Goal: Information Seeking & Learning: Understand process/instructions

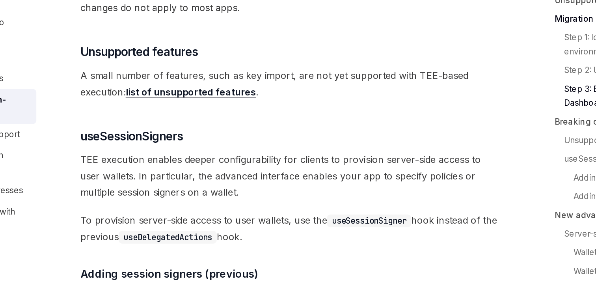
scroll to position [1049, 0]
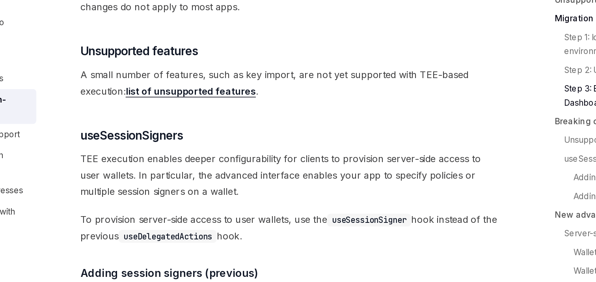
drag, startPoint x: 229, startPoint y: 190, endPoint x: 291, endPoint y: 94, distance: 114.5
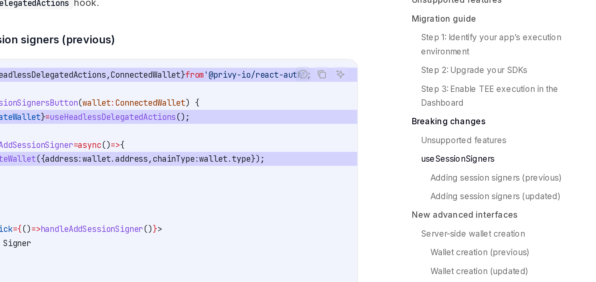
scroll to position [1207, 0]
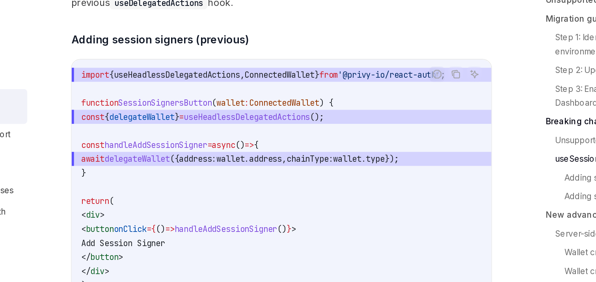
click at [325, 151] on code "import { useHeadlessDelegatedActions , ConnectedWallet } from '@privy-io/react-…" at bounding box center [293, 217] width 271 height 161
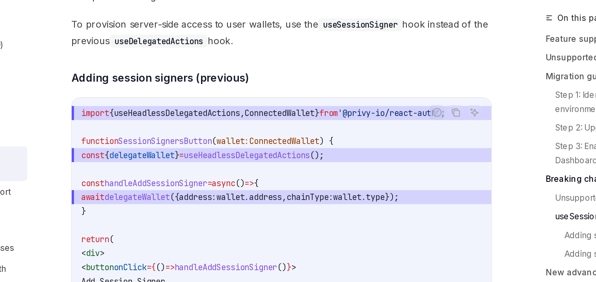
click at [314, 133] on span "import { useHeadlessDelegatedActions , ConnectedWallet } from '@privy-io/react-…" at bounding box center [293, 128] width 271 height 9
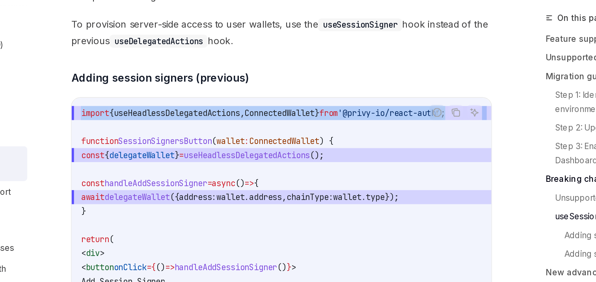
click at [314, 133] on span "import { useHeadlessDelegatedActions , ConnectedWallet } from '@privy-io/react-…" at bounding box center [293, 128] width 271 height 9
copy code "import { useHeadlessDelegatedActions , ConnectedWallet } from '@privy-io/react-…"
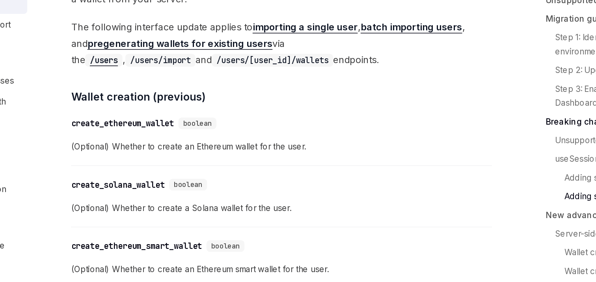
scroll to position [1908, 0]
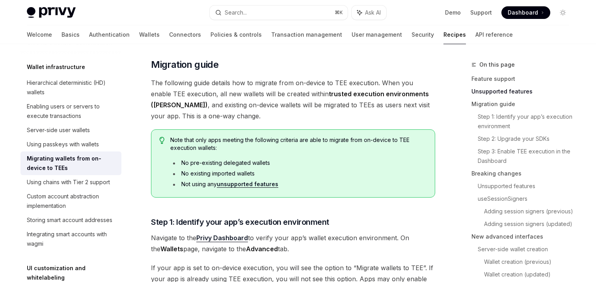
scroll to position [396, 0]
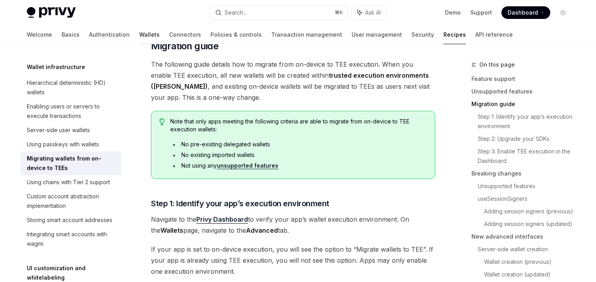
click at [139, 38] on link "Wallets" at bounding box center [149, 34] width 21 height 19
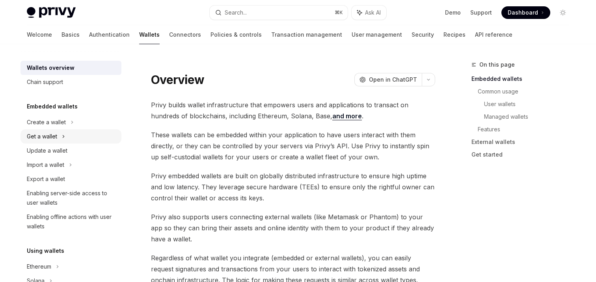
click at [57, 136] on div "Get a wallet" at bounding box center [42, 136] width 30 height 9
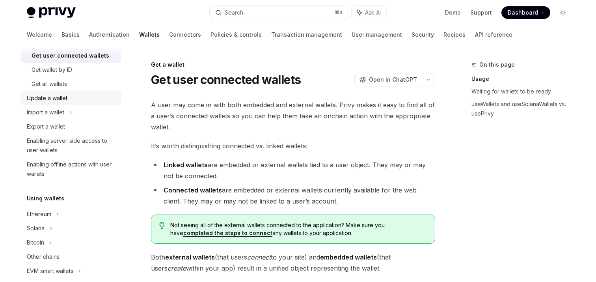
scroll to position [97, 0]
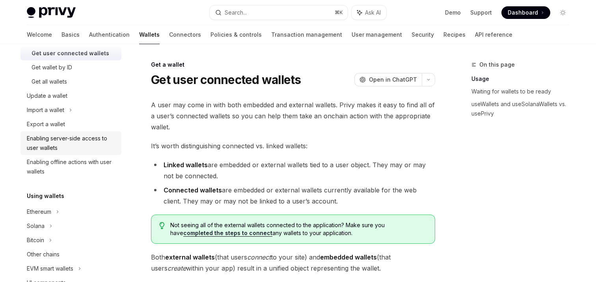
click at [58, 143] on div "Enabling server-side access to user wallets" at bounding box center [72, 143] width 90 height 19
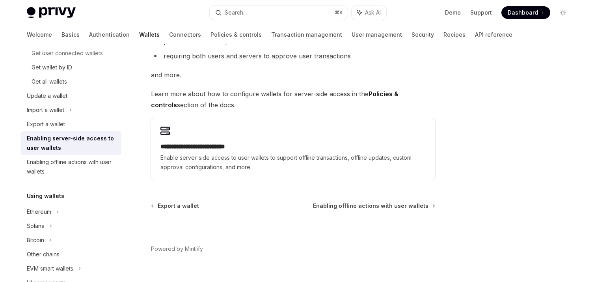
scroll to position [182, 0]
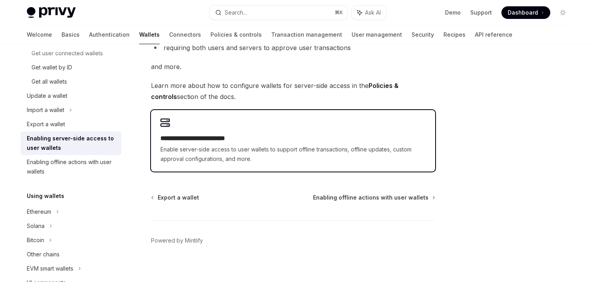
click at [205, 162] on span "Enable server-side access to user wallets to support offline transactions, offl…" at bounding box center [292, 154] width 265 height 19
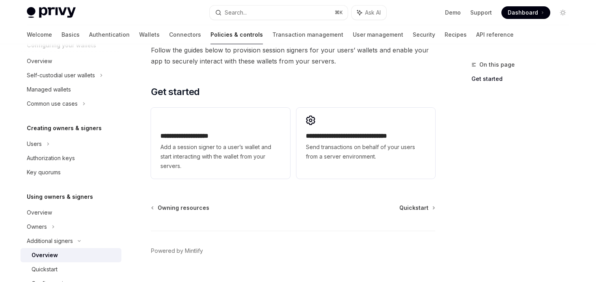
scroll to position [242, 0]
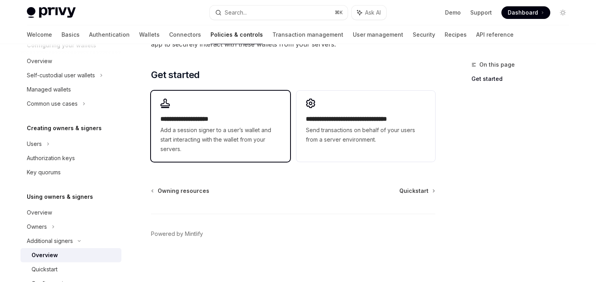
click at [207, 132] on span "Add a session signer to a user’s wallet and start interacting with the wallet f…" at bounding box center [220, 139] width 120 height 28
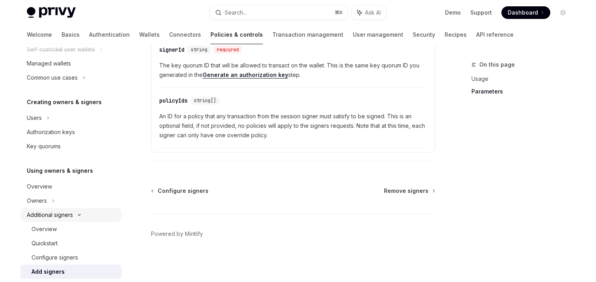
scroll to position [106, 0]
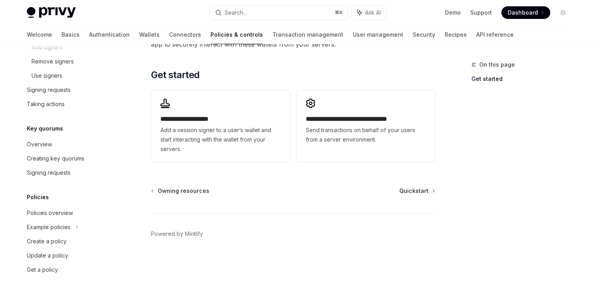
scroll to position [358, 0]
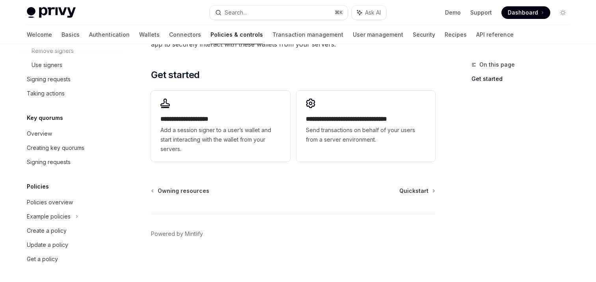
scroll to position [35, 0]
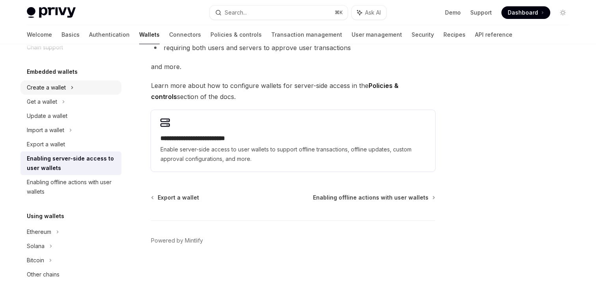
click at [47, 90] on div "Create a wallet" at bounding box center [46, 87] width 39 height 9
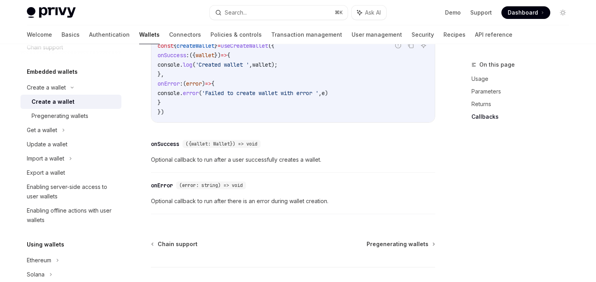
scroll to position [662, 0]
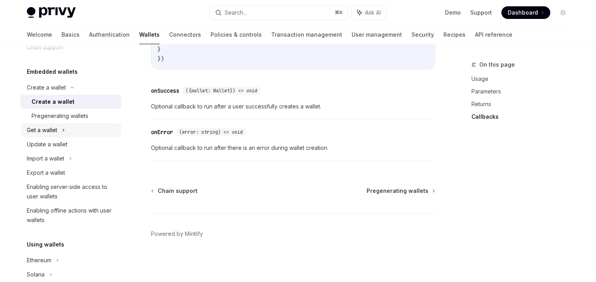
click at [54, 131] on div "Get a wallet" at bounding box center [42, 129] width 30 height 9
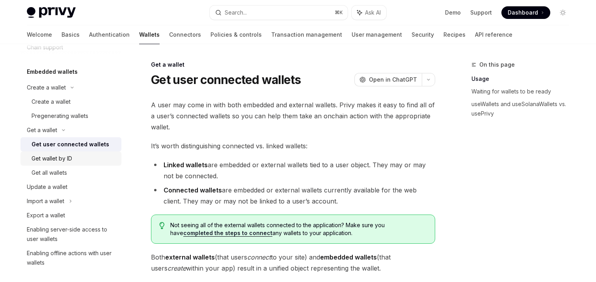
click at [57, 160] on div "Get wallet by ID" at bounding box center [52, 158] width 41 height 9
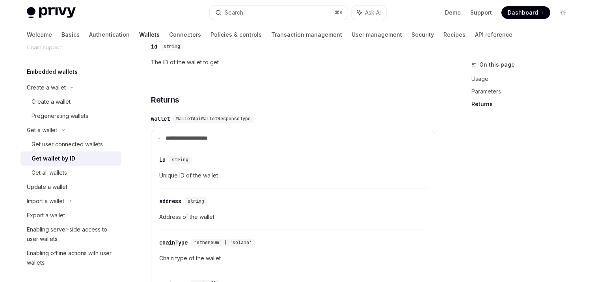
scroll to position [342, 0]
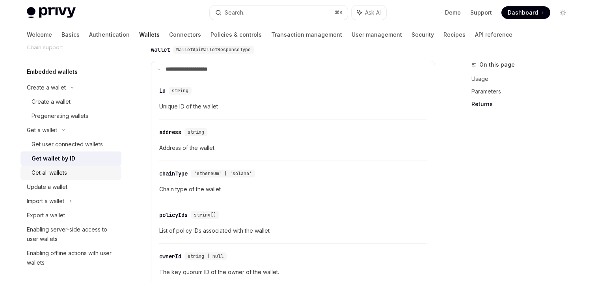
click at [59, 177] on div "Get all wallets" at bounding box center [49, 172] width 35 height 9
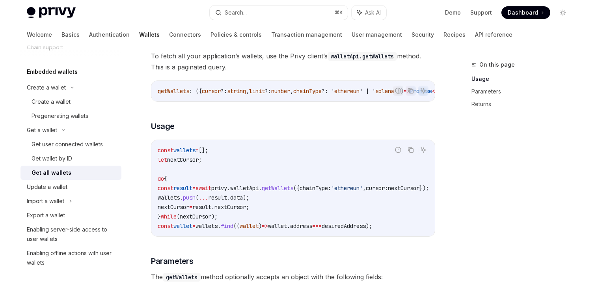
scroll to position [198, 0]
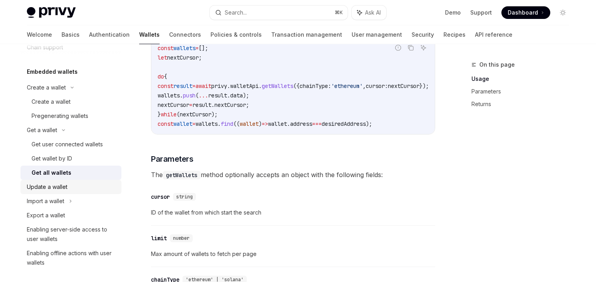
click at [65, 187] on div "Update a wallet" at bounding box center [47, 186] width 41 height 9
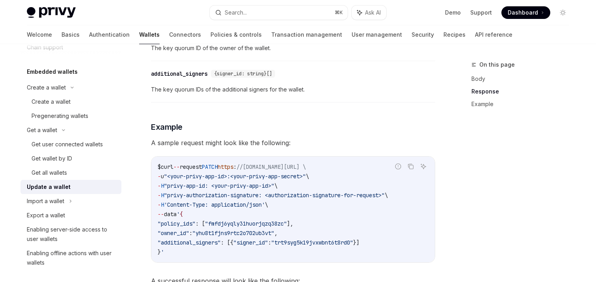
scroll to position [774, 0]
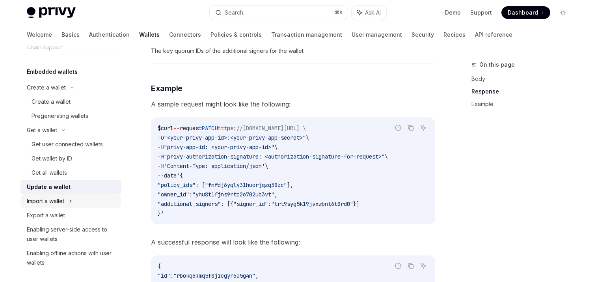
click at [68, 199] on div "Import a wallet" at bounding box center [71, 201] width 101 height 14
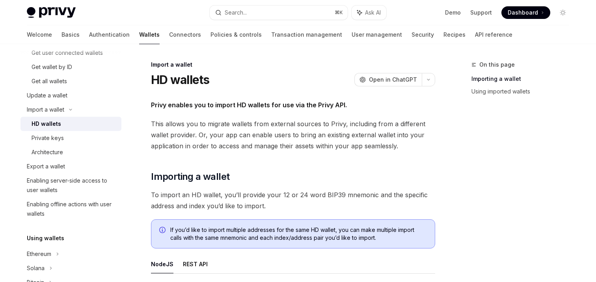
scroll to position [133, 0]
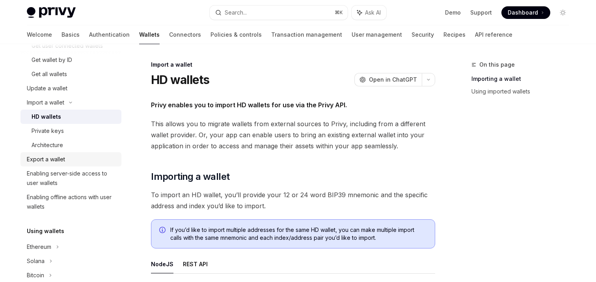
click at [55, 157] on div "Export a wallet" at bounding box center [46, 159] width 38 height 9
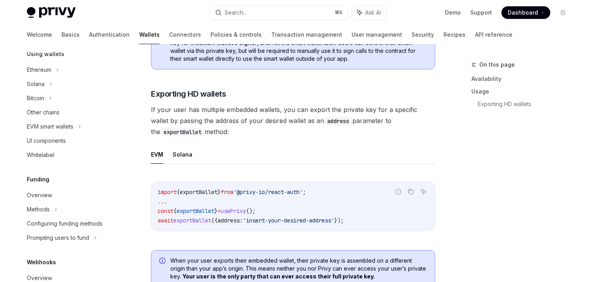
scroll to position [274, 0]
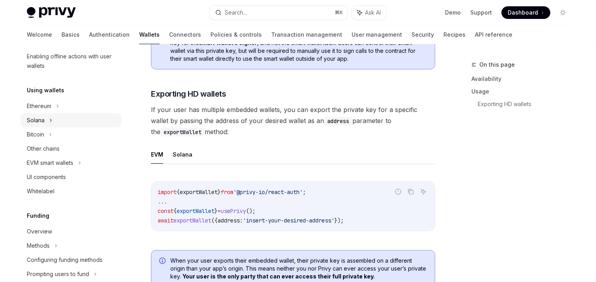
click at [40, 118] on div "Solana" at bounding box center [36, 120] width 18 height 9
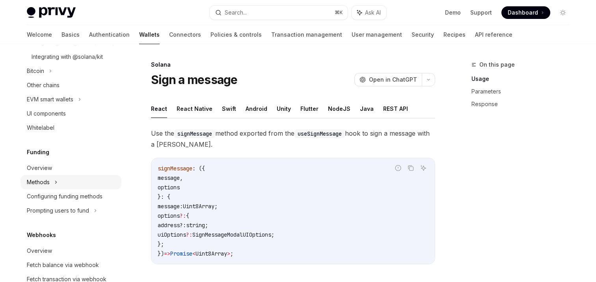
scroll to position [329, 0]
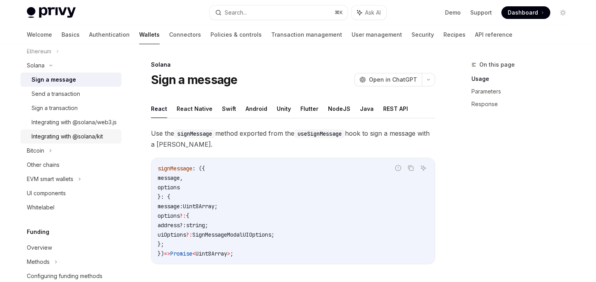
click at [69, 141] on div "Integrating with @solana/kit" at bounding box center [67, 136] width 71 height 9
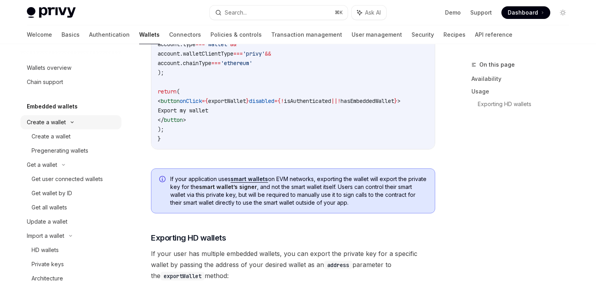
scroll to position [577, 0]
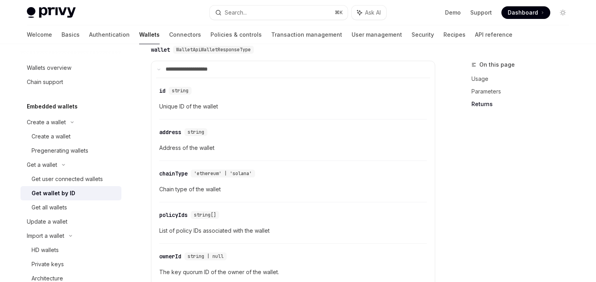
type textarea "*"
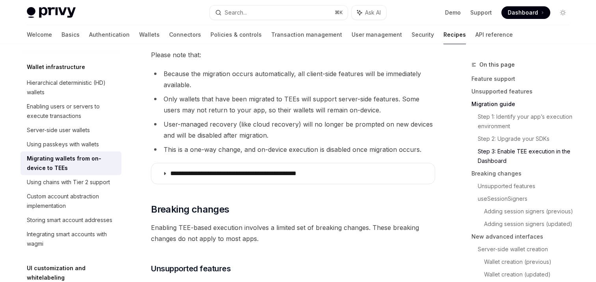
scroll to position [918, 0]
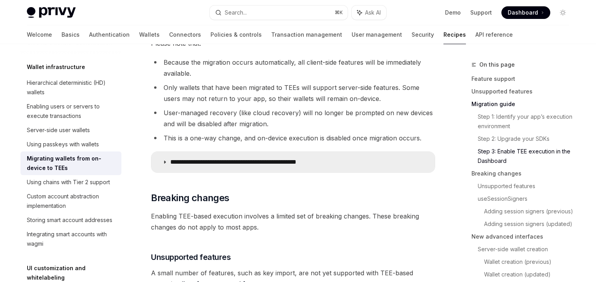
click at [277, 166] on summary "**********" at bounding box center [293, 162] width 284 height 21
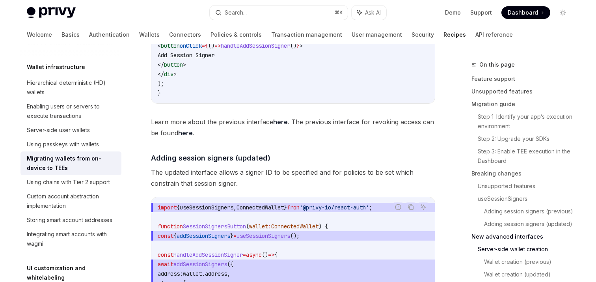
scroll to position [1913, 0]
drag, startPoint x: 187, startPoint y: 135, endPoint x: 272, endPoint y: 2, distance: 158.0
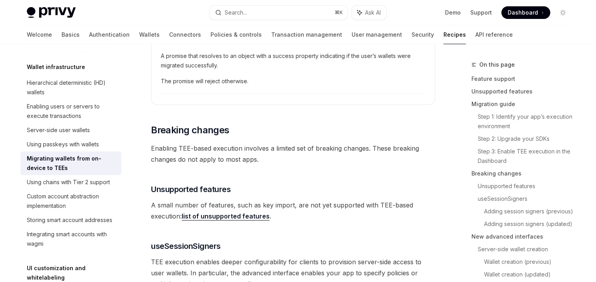
scroll to position [1492, 0]
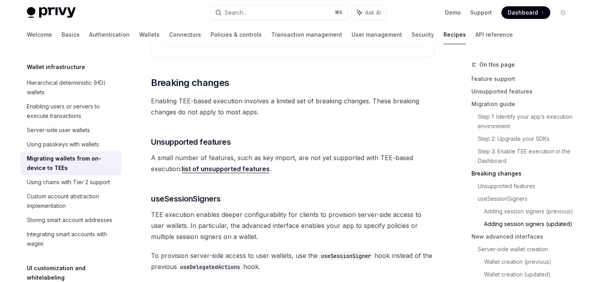
click at [226, 171] on link "list of unsupported features" at bounding box center [226, 169] width 88 height 8
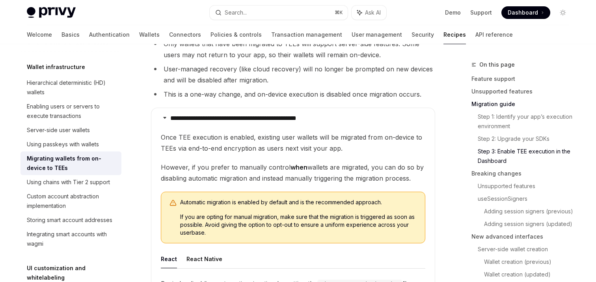
scroll to position [957, 0]
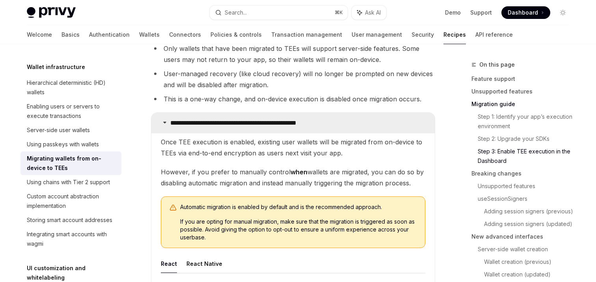
click at [202, 123] on p "**********" at bounding box center [251, 123] width 162 height 8
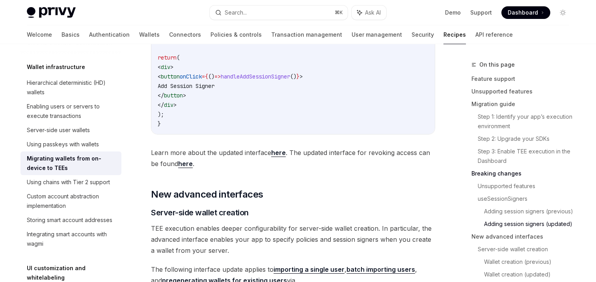
scroll to position [1720, 0]
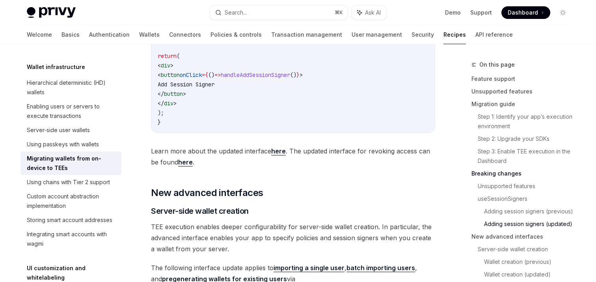
click at [263, 166] on span "Learn more about the updated interface here . The updated interface for revokin…" at bounding box center [293, 157] width 284 height 22
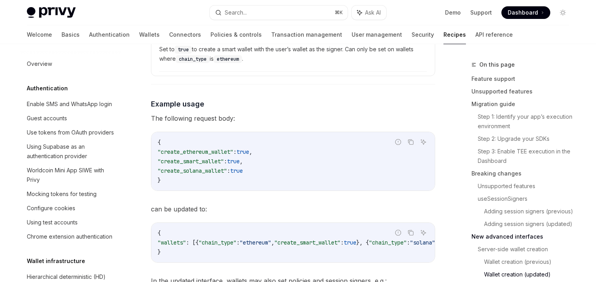
scroll to position [2430, 0]
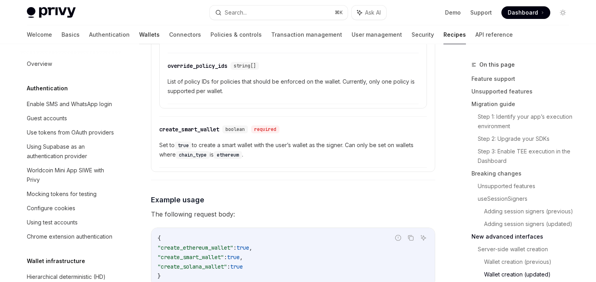
click at [139, 31] on link "Wallets" at bounding box center [149, 34] width 21 height 19
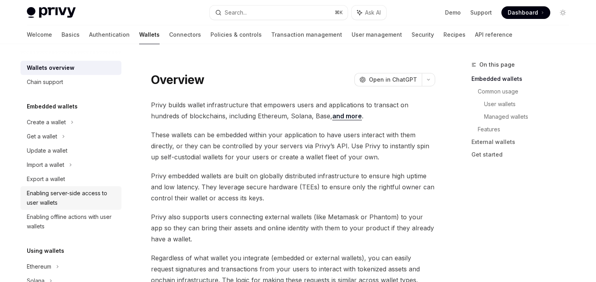
click at [39, 192] on div "Enabling server-side access to user wallets" at bounding box center [72, 197] width 90 height 19
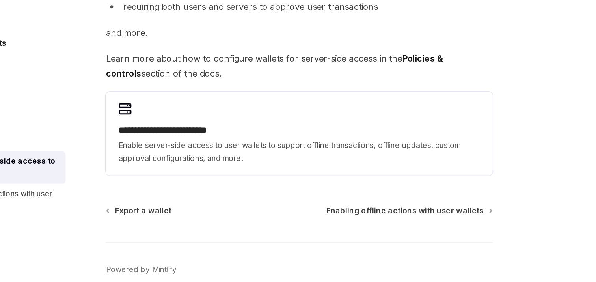
scroll to position [157, 0]
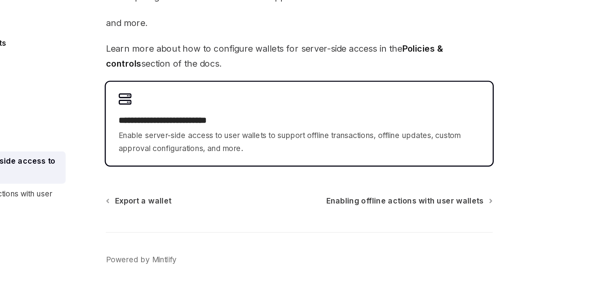
click at [224, 176] on span "Enable server-side access to user wallets to support offline transactions, offl…" at bounding box center [292, 179] width 265 height 19
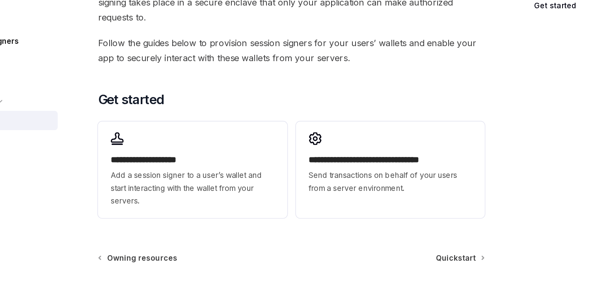
scroll to position [178, 0]
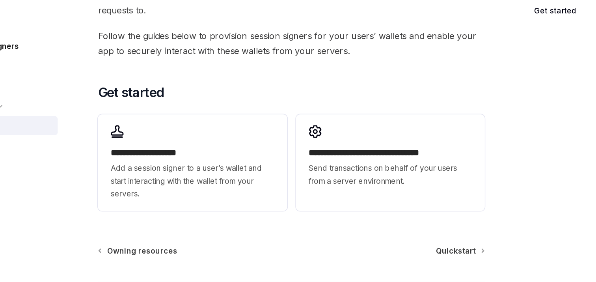
click at [223, 176] on div "**********" at bounding box center [220, 190] width 139 height 71
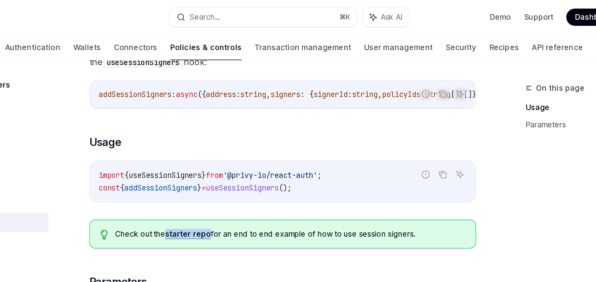
scroll to position [140, 0]
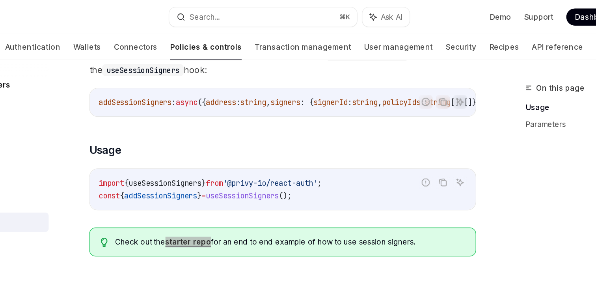
drag, startPoint x: 224, startPoint y: 205, endPoint x: 267, endPoint y: 4, distance: 205.6
click at [86, 0] on div "Privy Docs home page Search... ⌘ K Ask AI Demo Support Dashboard Dashboard Sear…" at bounding box center [298, 213] width 596 height 706
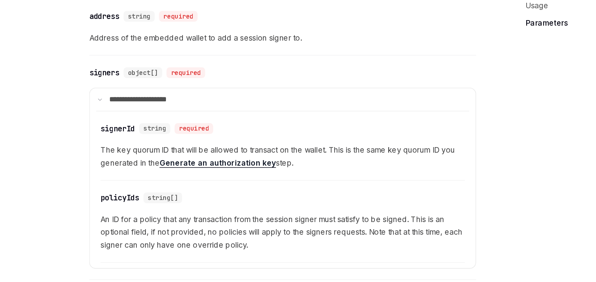
scroll to position [306, 0]
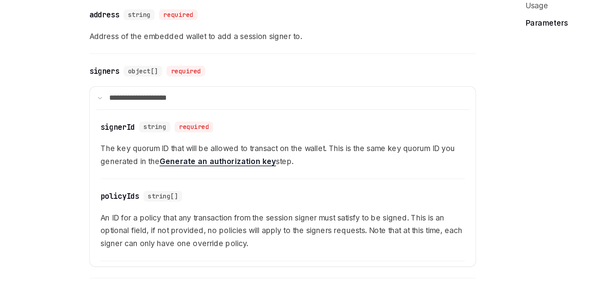
click at [251, 215] on div "​ policyIds string[] An ID for a policy that any transaction from the session s…" at bounding box center [293, 238] width 268 height 56
drag, startPoint x: 245, startPoint y: 195, endPoint x: 262, endPoint y: 77, distance: 119.5
click at [86, 75] on div "Overview Owners & signers Controls overview Types of owners & signers Configuri…" at bounding box center [298, 70] width 580 height 662
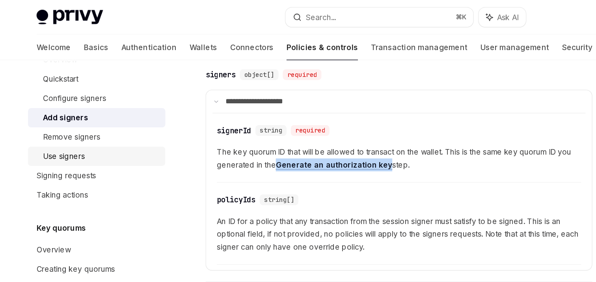
scroll to position [294, 0]
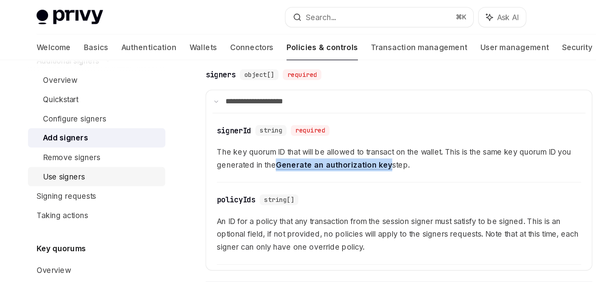
click at [54, 131] on div "Use signers" at bounding box center [47, 129] width 31 height 9
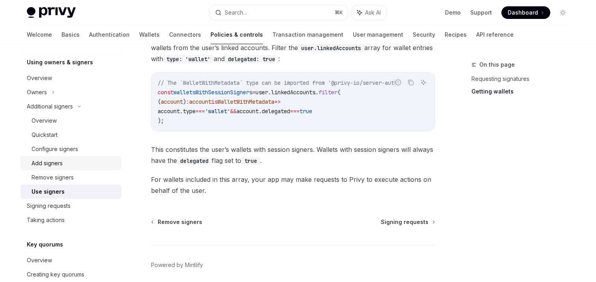
scroll to position [231, 0]
click at [73, 107] on div "Additional signers" at bounding box center [50, 107] width 46 height 9
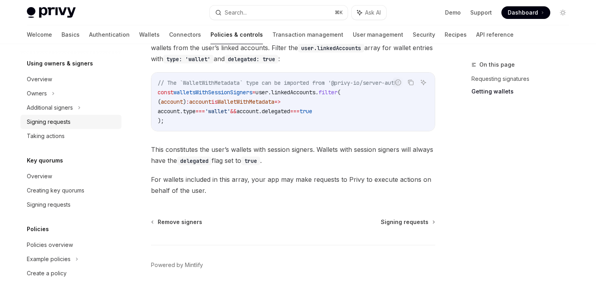
click at [62, 122] on div "Signing requests" at bounding box center [49, 121] width 44 height 9
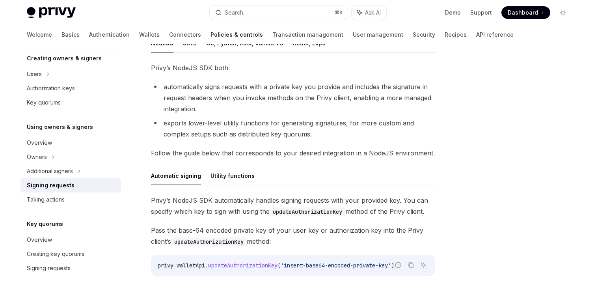
scroll to position [18, 0]
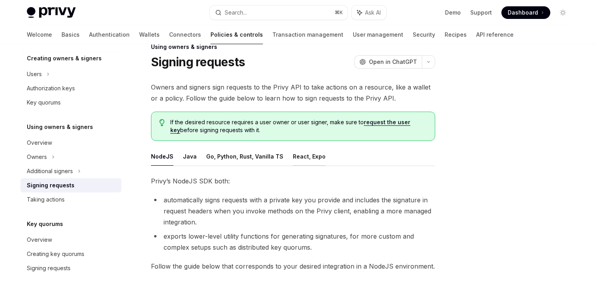
click at [306, 158] on button "React, Expo" at bounding box center [309, 156] width 33 height 19
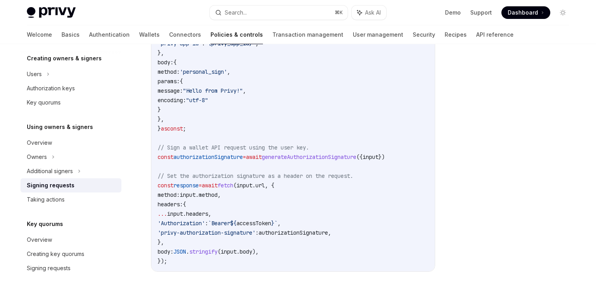
scroll to position [346, 0]
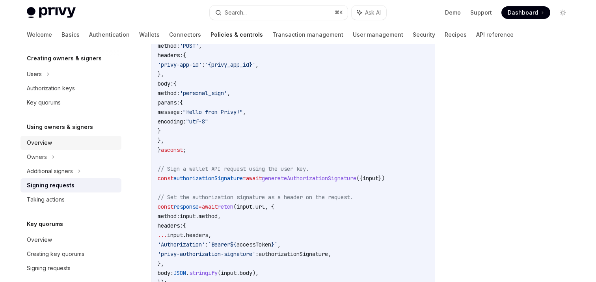
click at [51, 140] on div "Overview" at bounding box center [39, 142] width 25 height 9
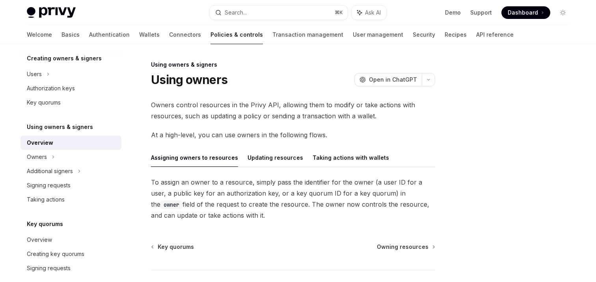
scroll to position [56, 0]
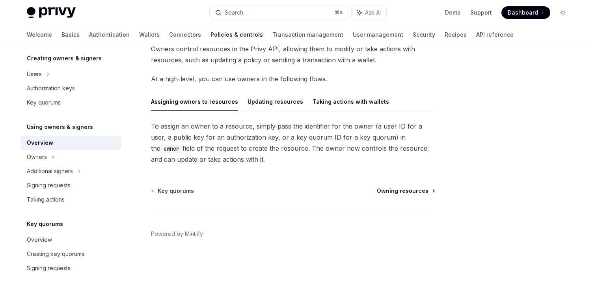
click at [392, 194] on span "Owning resources" at bounding box center [403, 191] width 52 height 8
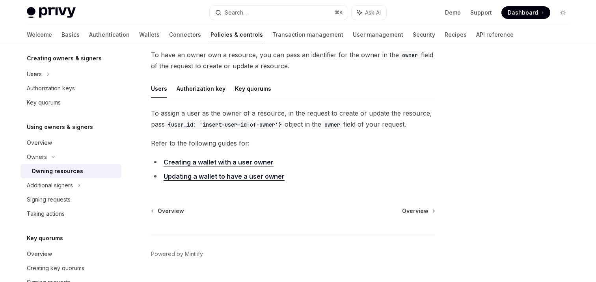
scroll to position [70, 0]
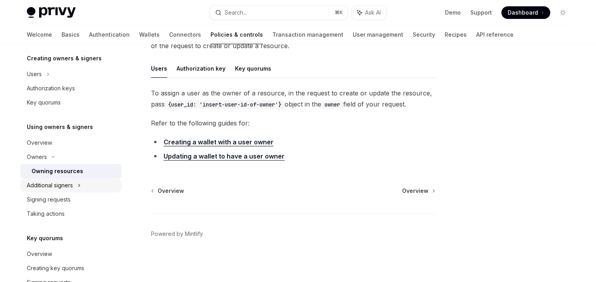
click at [78, 190] on div "Additional signers" at bounding box center [71, 185] width 101 height 14
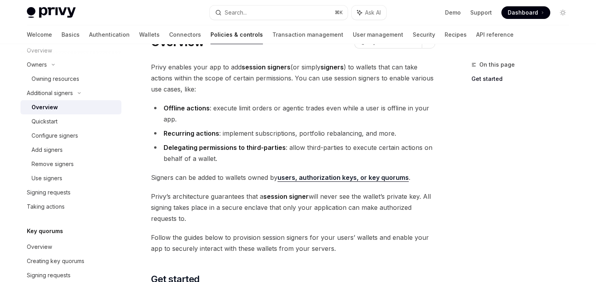
scroll to position [242, 0]
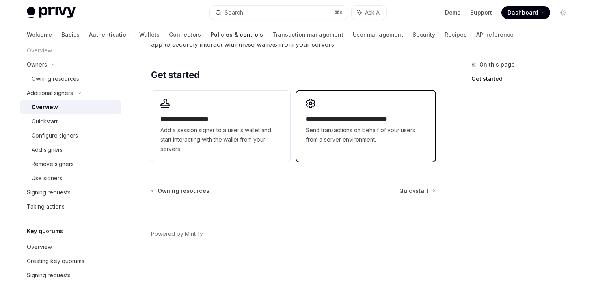
click at [385, 139] on span "Send transactions on behalf of your users from a server environment." at bounding box center [366, 134] width 120 height 19
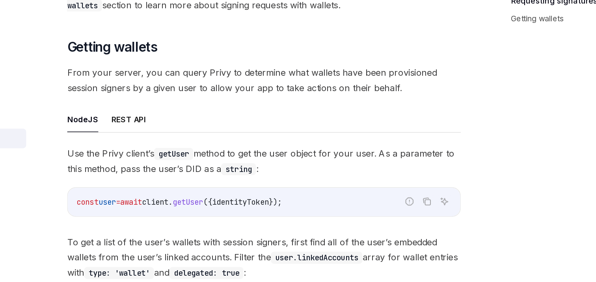
scroll to position [216, 0]
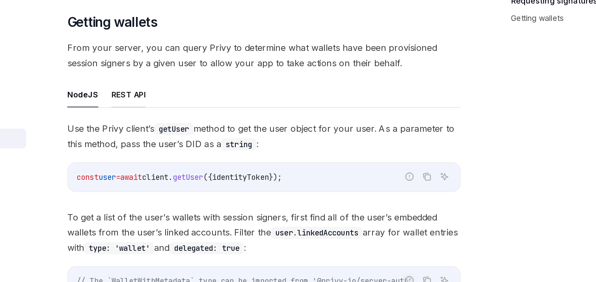
click at [192, 149] on button "REST API" at bounding box center [195, 146] width 25 height 19
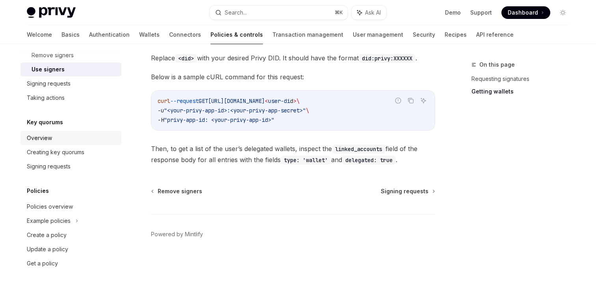
scroll to position [373, 0]
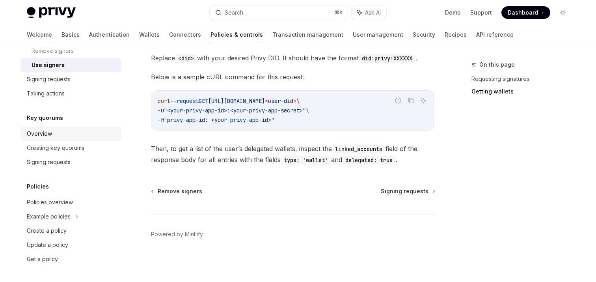
click at [56, 132] on div "Overview" at bounding box center [72, 133] width 90 height 9
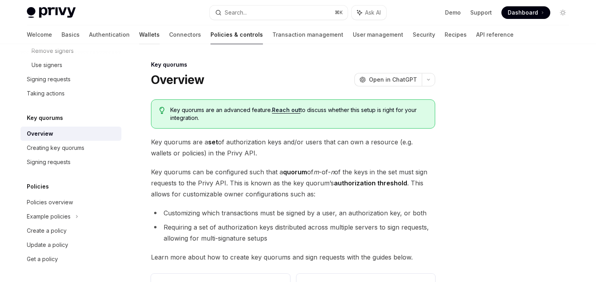
click at [139, 34] on link "Wallets" at bounding box center [149, 34] width 21 height 19
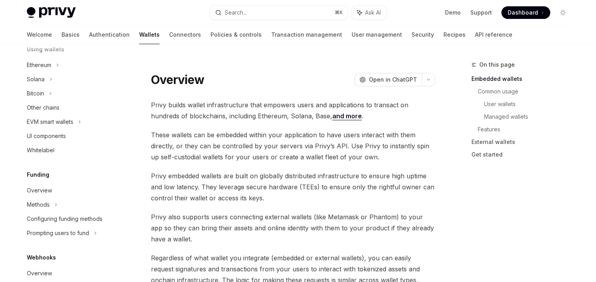
scroll to position [132, 0]
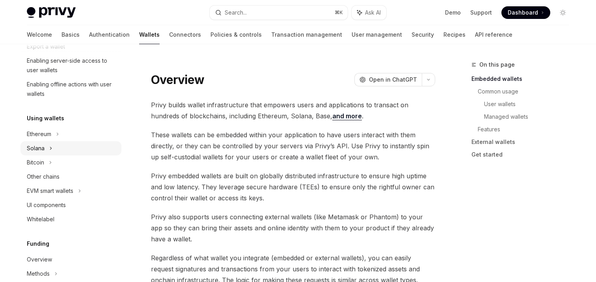
click at [50, 149] on icon at bounding box center [50, 148] width 3 height 9
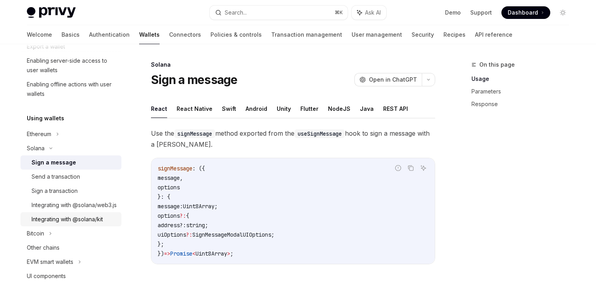
click at [68, 224] on div "Integrating with @solana/kit" at bounding box center [67, 219] width 71 height 9
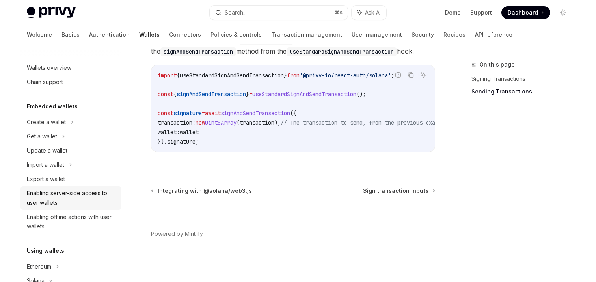
click at [43, 202] on div "Enabling server-side access to user wallets" at bounding box center [72, 197] width 90 height 19
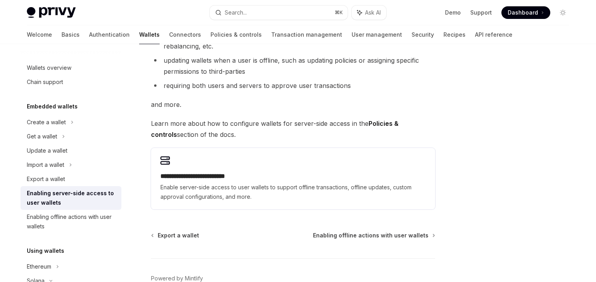
scroll to position [162, 0]
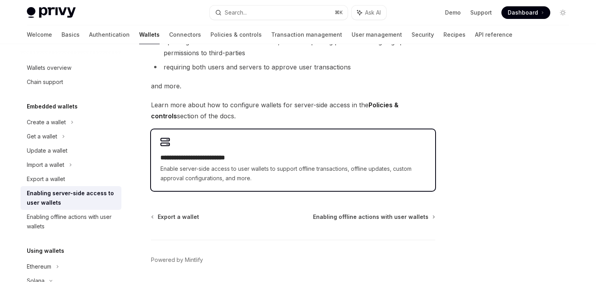
click at [313, 165] on span "Enable server-side access to user wallets to support offline transactions, offl…" at bounding box center [292, 173] width 265 height 19
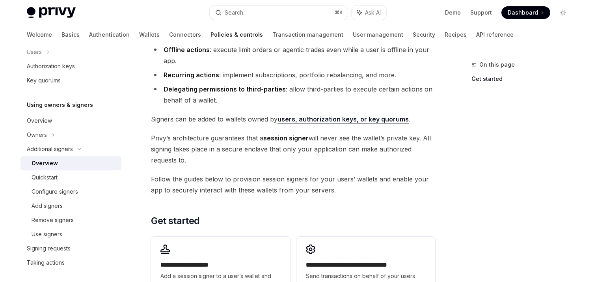
scroll to position [242, 0]
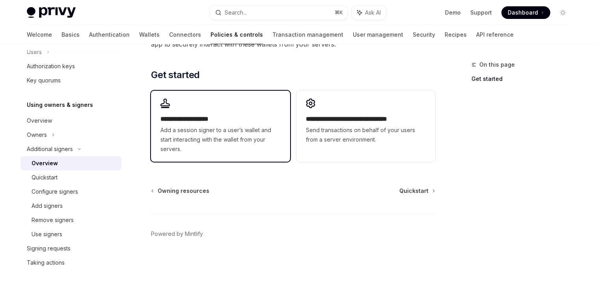
click at [265, 134] on span "Add a session signer to a user’s wallet and start interacting with the wallet f…" at bounding box center [220, 139] width 120 height 28
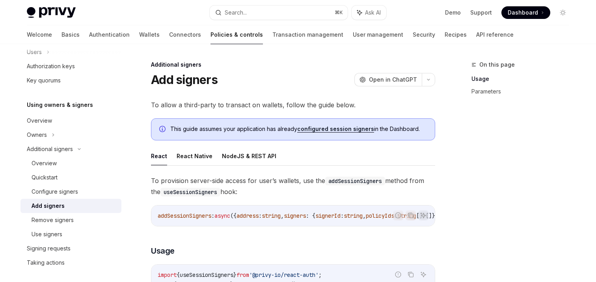
click at [331, 128] on link "configured session signers" at bounding box center [335, 128] width 77 height 7
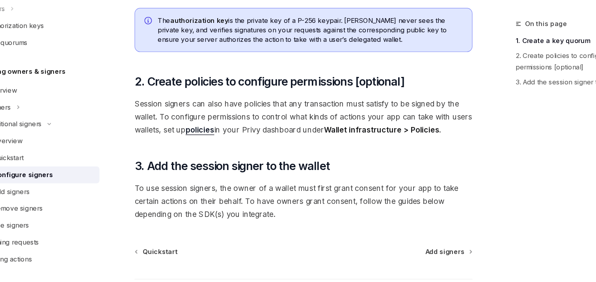
scroll to position [239, 0]
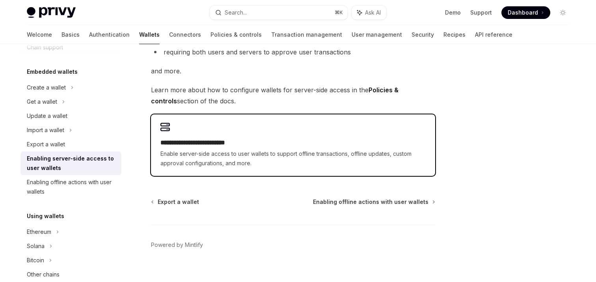
scroll to position [188, 0]
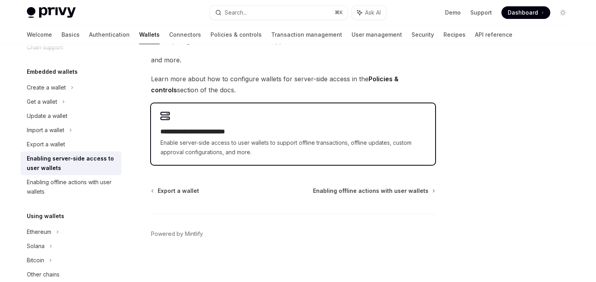
click at [266, 131] on h2 "**********" at bounding box center [292, 131] width 265 height 9
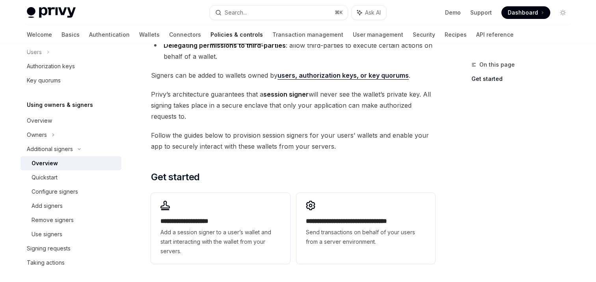
scroll to position [242, 0]
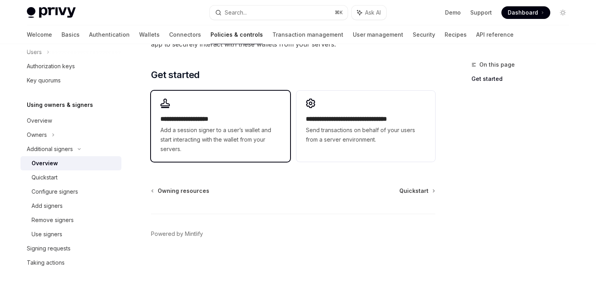
click at [247, 131] on span "Add a session signer to a user’s wallet and start interacting with the wallet f…" at bounding box center [220, 139] width 120 height 28
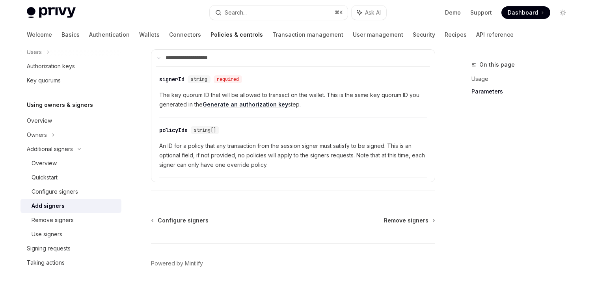
scroll to position [427, 0]
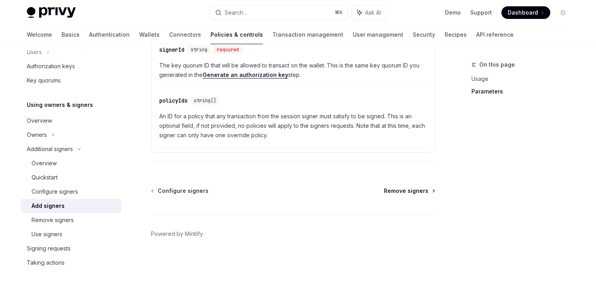
click at [399, 192] on span "Remove signers" at bounding box center [406, 191] width 45 height 8
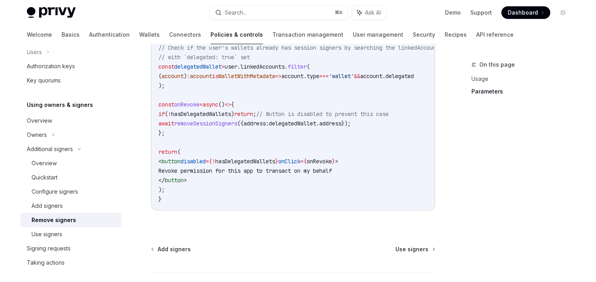
scroll to position [611, 0]
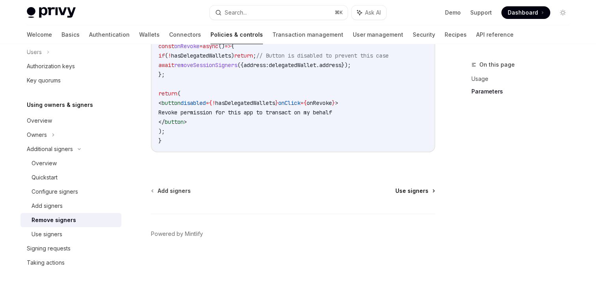
click at [414, 194] on span "Use signers" at bounding box center [412, 191] width 33 height 8
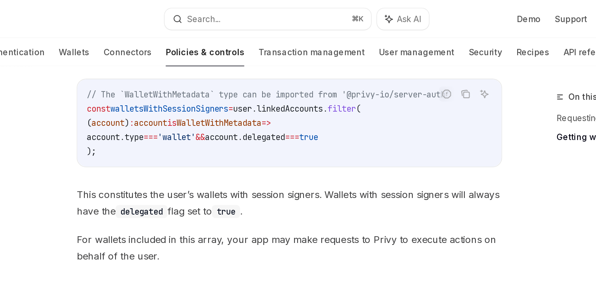
scroll to position [425, 0]
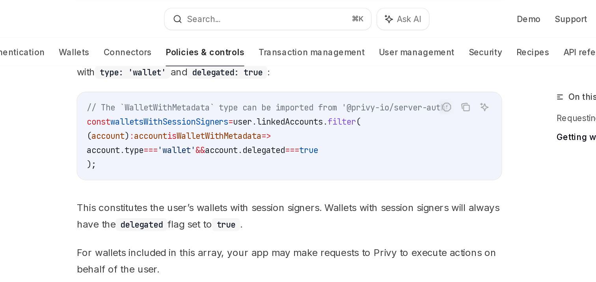
click at [234, 140] on span "This constitutes the user’s wallets with session signers. Wallets with session …" at bounding box center [293, 144] width 284 height 22
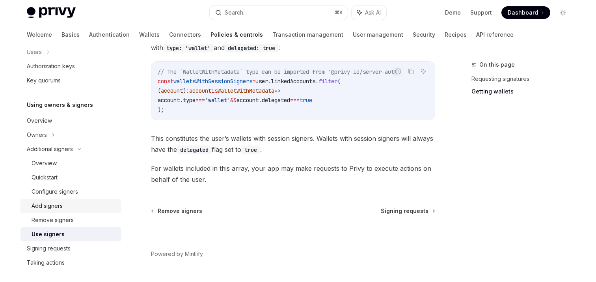
click at [71, 206] on div "Add signers" at bounding box center [74, 205] width 85 height 9
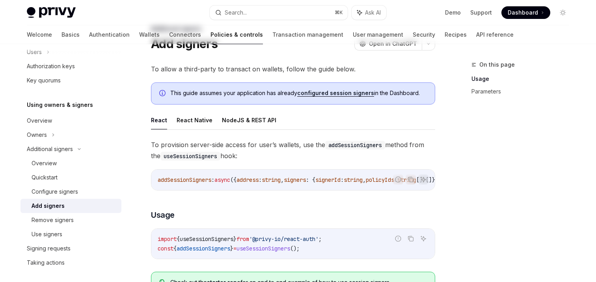
scroll to position [75, 0]
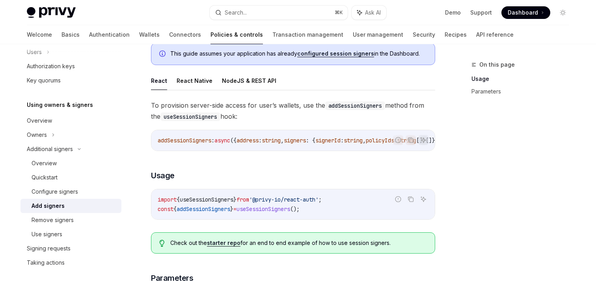
click at [216, 203] on span "useSessionSigners" at bounding box center [207, 199] width 54 height 7
copy span "useSessionSigners"
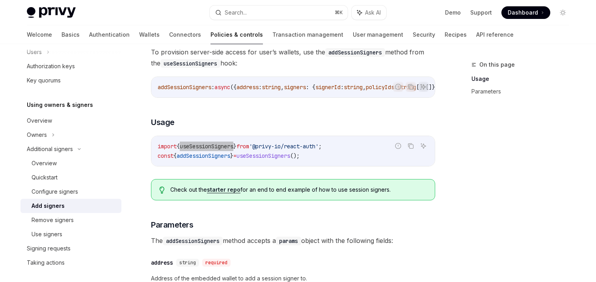
scroll to position [171, 0]
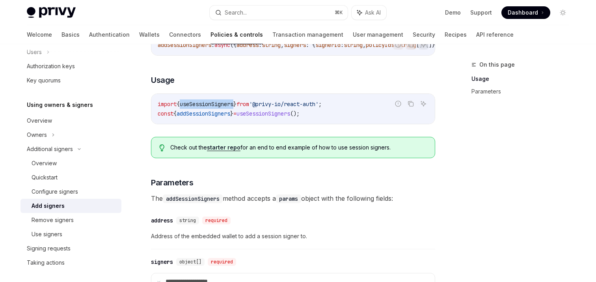
click at [228, 117] on span "addSessionSigners" at bounding box center [204, 113] width 54 height 7
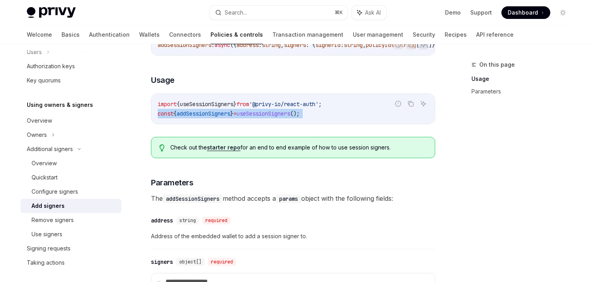
click at [228, 117] on span "addSessionSigners" at bounding box center [204, 113] width 54 height 7
copy div "const { addSessionSigners } = useSessionSigners ();"
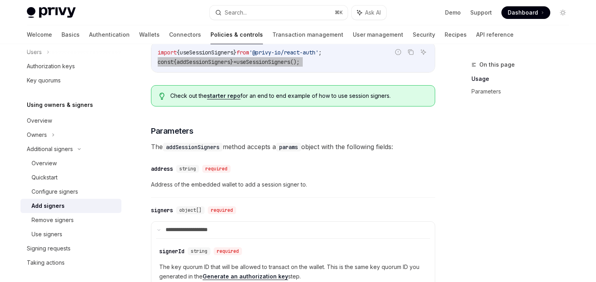
scroll to position [213, 0]
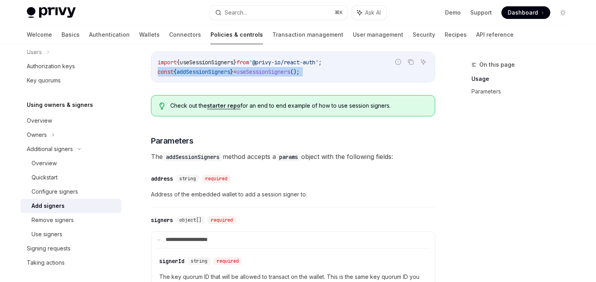
click at [215, 75] on span "addSessionSigners" at bounding box center [204, 71] width 54 height 7
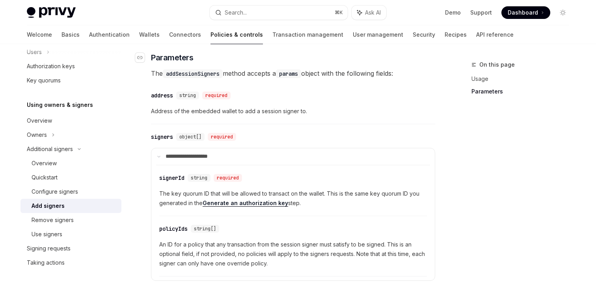
scroll to position [313, 0]
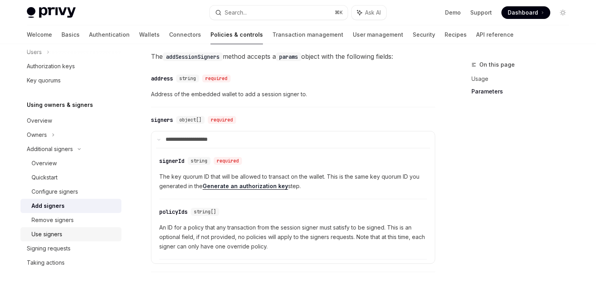
click at [66, 231] on div "Use signers" at bounding box center [74, 233] width 85 height 9
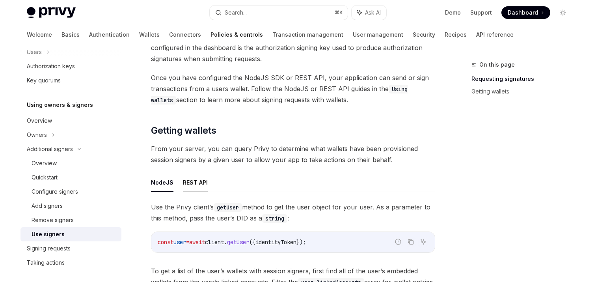
click at [194, 186] on button "REST API" at bounding box center [195, 182] width 25 height 19
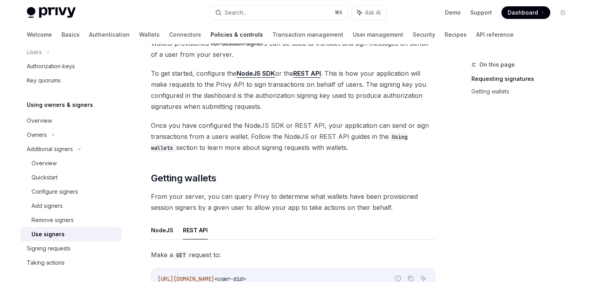
scroll to position [134, 0]
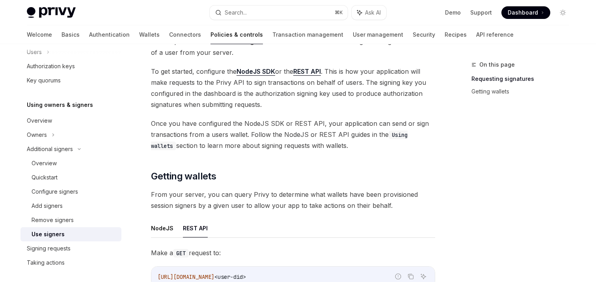
click at [310, 71] on link "REST API" at bounding box center [307, 71] width 28 height 8
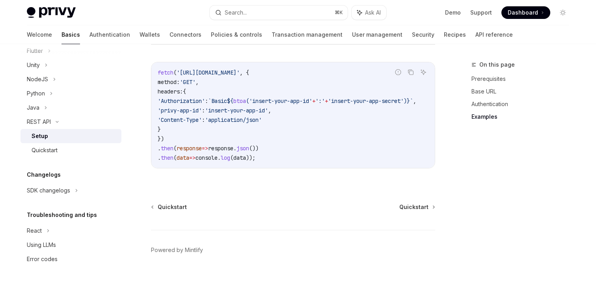
scroll to position [469, 0]
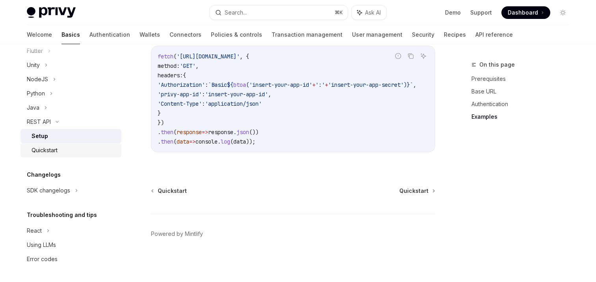
click at [73, 148] on div "Quickstart" at bounding box center [74, 150] width 85 height 9
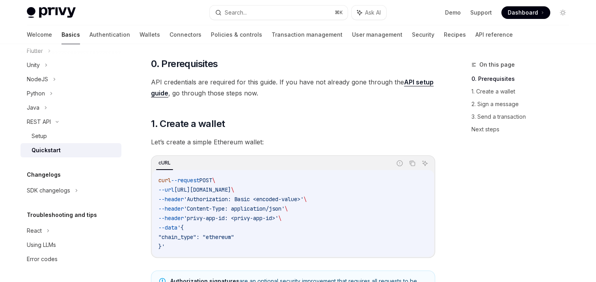
scroll to position [73, 0]
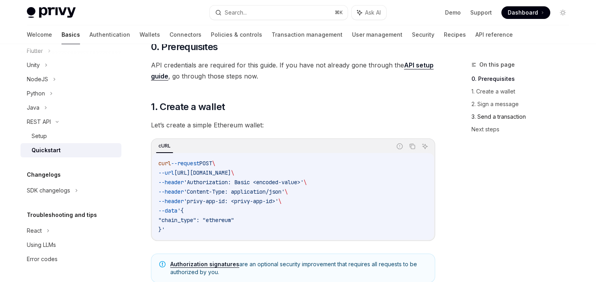
click at [502, 118] on link "3. Send a transaction" at bounding box center [524, 116] width 104 height 13
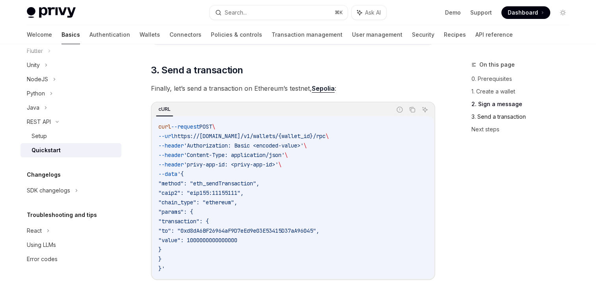
scroll to position [730, 0]
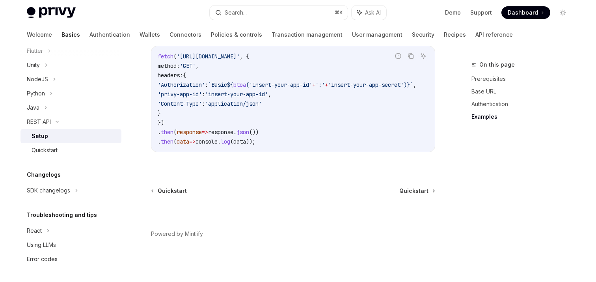
scroll to position [469, 0]
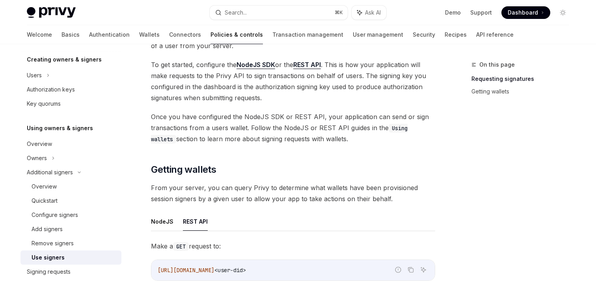
scroll to position [198, 0]
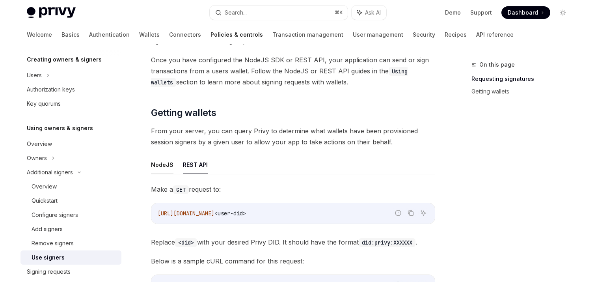
click at [169, 166] on button "NodeJS" at bounding box center [162, 164] width 22 height 19
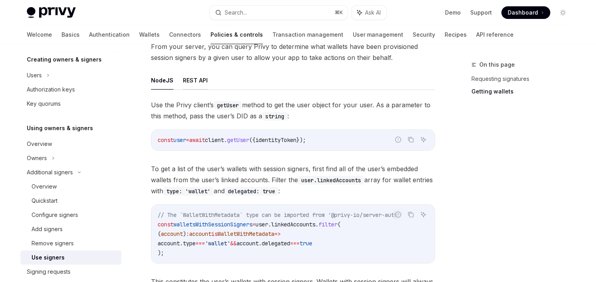
scroll to position [227, 0]
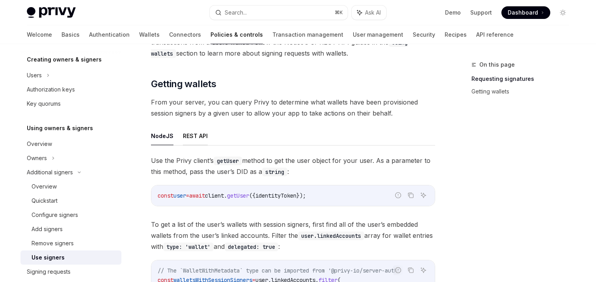
click at [199, 136] on button "REST API" at bounding box center [195, 136] width 25 height 19
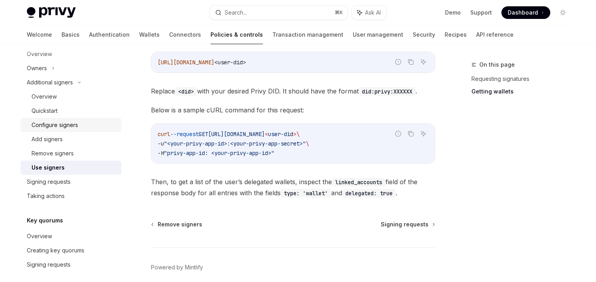
scroll to position [257, 0]
click at [49, 182] on div "Signing requests" at bounding box center [49, 180] width 44 height 9
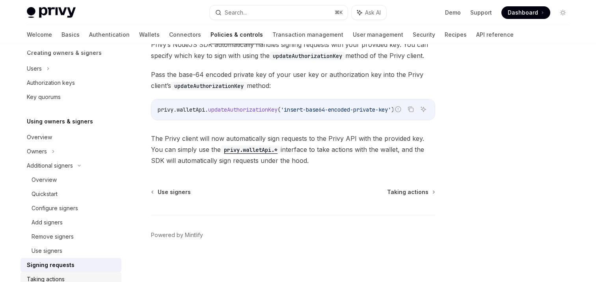
scroll to position [172, 0]
click at [272, 38] on link "Transaction management" at bounding box center [307, 34] width 71 height 19
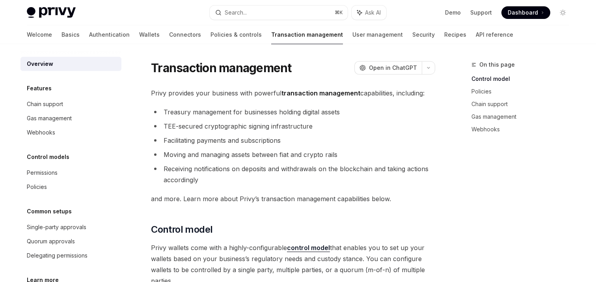
scroll to position [65, 0]
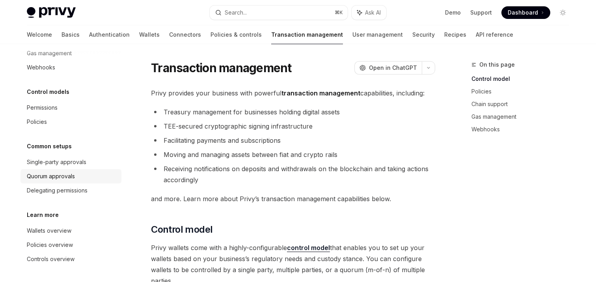
click at [69, 175] on div "Quorum approvals" at bounding box center [51, 176] width 48 height 9
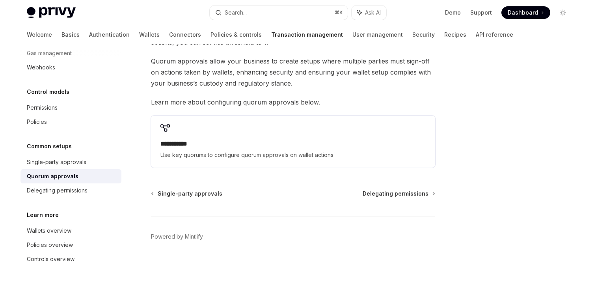
scroll to position [371, 0]
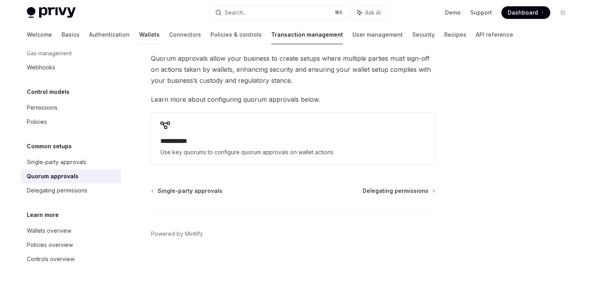
click at [139, 33] on link "Wallets" at bounding box center [149, 34] width 21 height 19
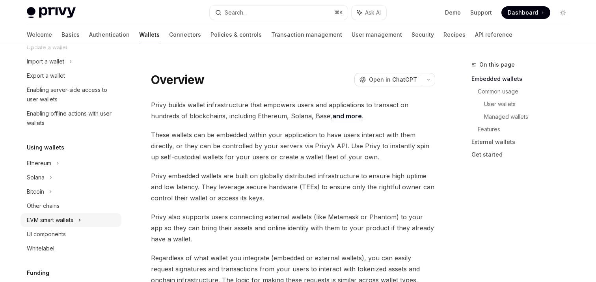
scroll to position [102, 0]
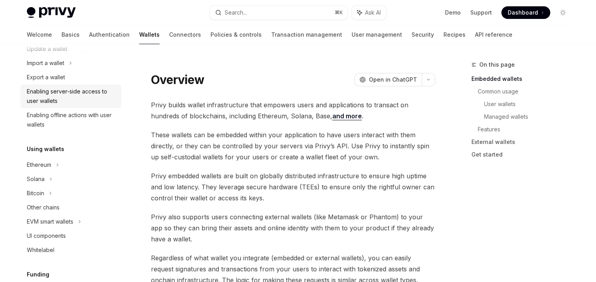
click at [60, 99] on div "Enabling server-side access to user wallets" at bounding box center [72, 96] width 90 height 19
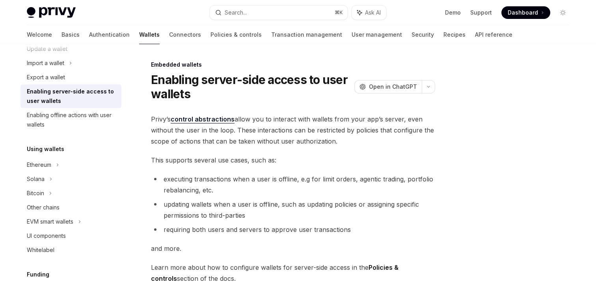
scroll to position [188, 0]
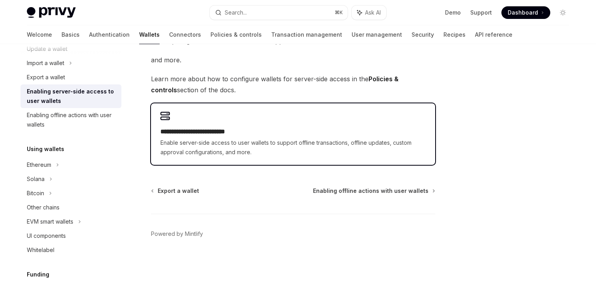
click at [215, 134] on h2 "**********" at bounding box center [292, 131] width 265 height 9
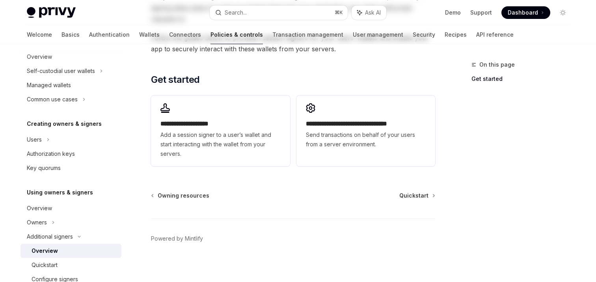
scroll to position [242, 0]
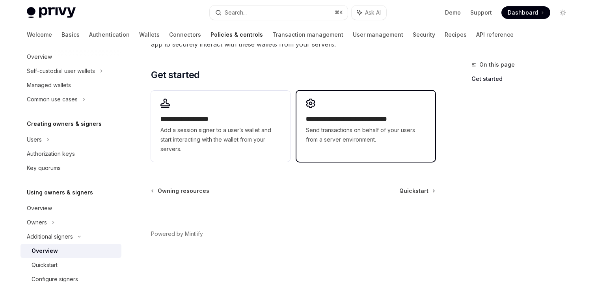
click at [329, 146] on div "**********" at bounding box center [366, 122] width 139 height 62
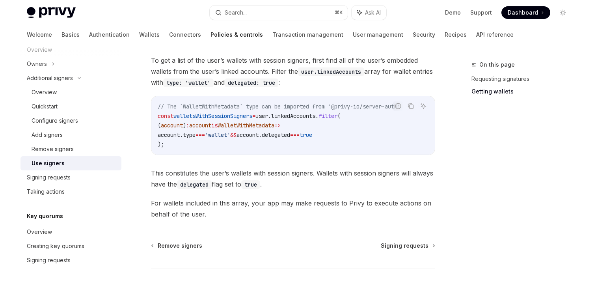
scroll to position [391, 0]
click at [476, 33] on link "API reference" at bounding box center [494, 34] width 37 height 19
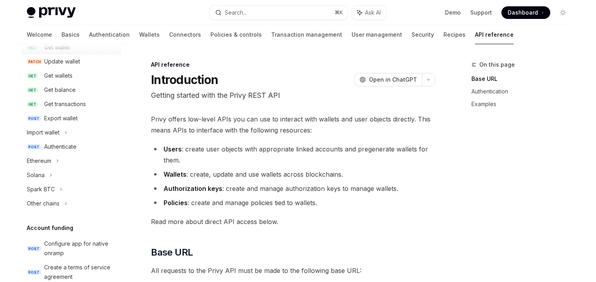
scroll to position [121, 0]
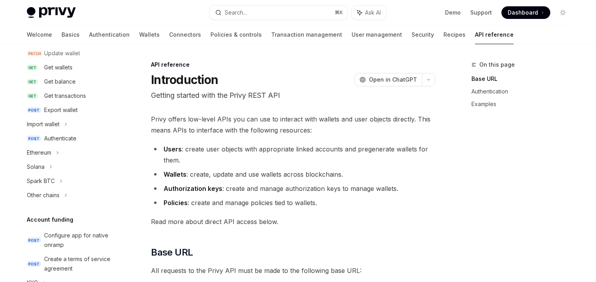
click at [50, 166] on icon at bounding box center [50, 166] width 3 height 9
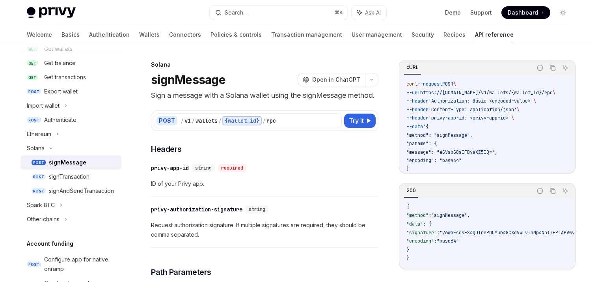
scroll to position [150, 0]
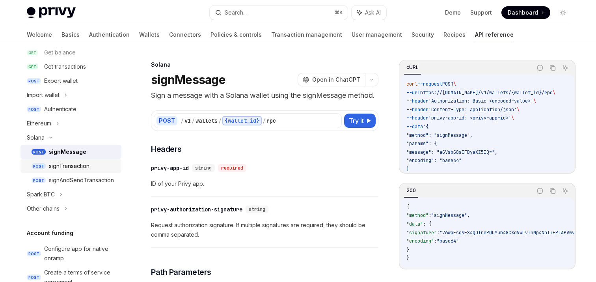
click at [70, 170] on div "signTransaction" at bounding box center [69, 165] width 41 height 9
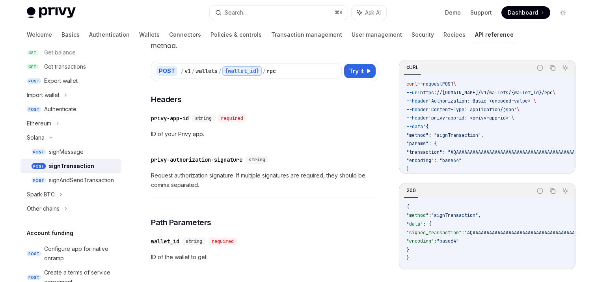
click at [155, 168] on div "​ privy-authorization-signature string Request authorization signature. If mult…" at bounding box center [265, 174] width 228 height 47
drag, startPoint x: 247, startPoint y: 160, endPoint x: 152, endPoint y: 161, distance: 94.6
click at [152, 161] on div "privy-authorization-signature" at bounding box center [196, 160] width 91 height 8
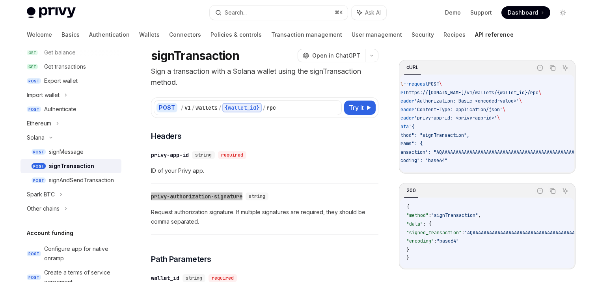
scroll to position [15, 0]
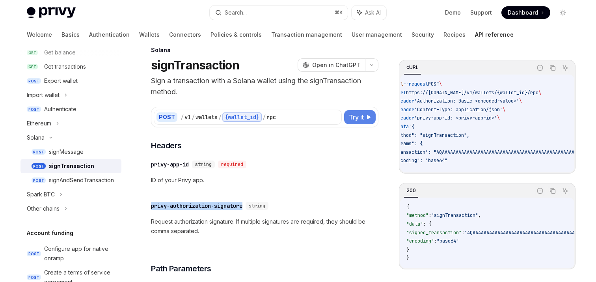
click at [357, 121] on span "Try it" at bounding box center [356, 116] width 15 height 9
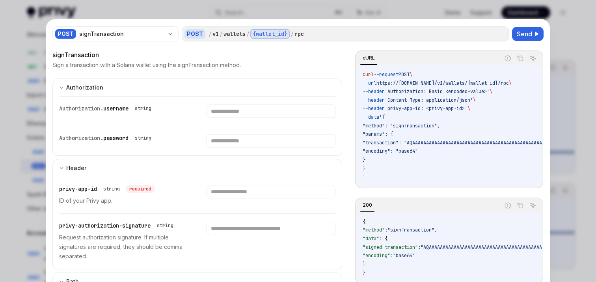
click at [26, 133] on div at bounding box center [298, 141] width 596 height 282
type textarea "*"
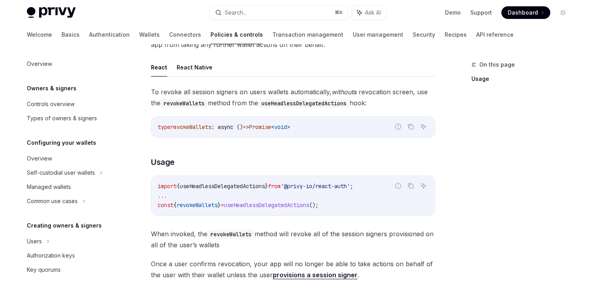
scroll to position [63, 0]
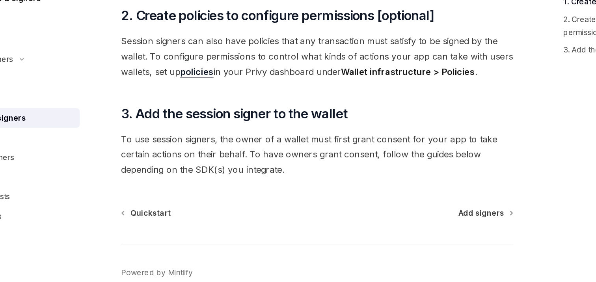
scroll to position [263, 0]
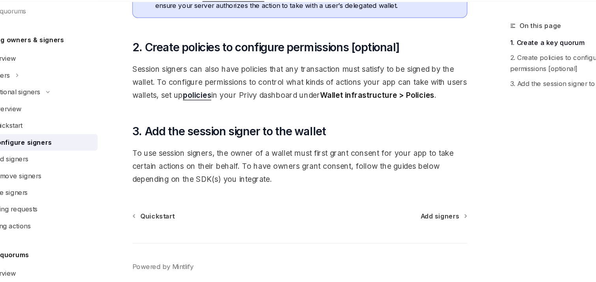
scroll to position [293, 0]
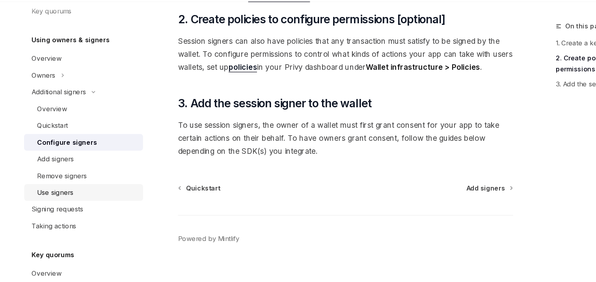
click at [59, 205] on div "Use signers" at bounding box center [47, 205] width 31 height 9
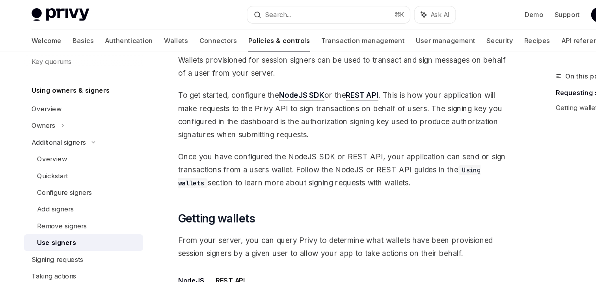
scroll to position [124, 0]
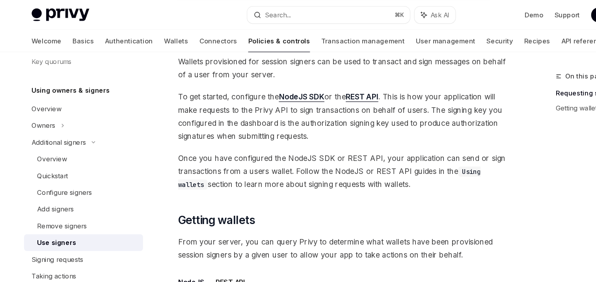
click at [305, 80] on link "REST API" at bounding box center [307, 82] width 28 height 8
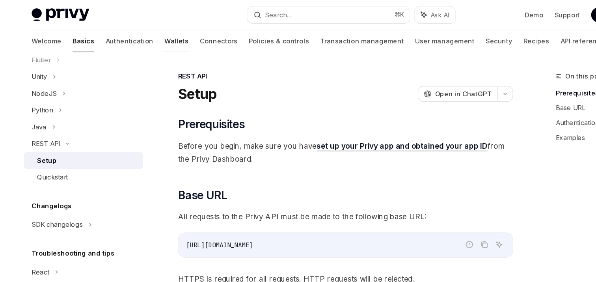
click at [140, 35] on link "Wallets" at bounding box center [150, 34] width 21 height 19
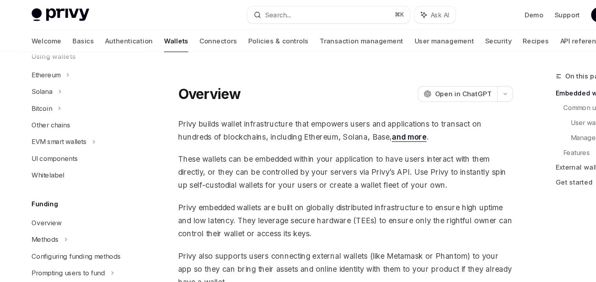
scroll to position [205, 0]
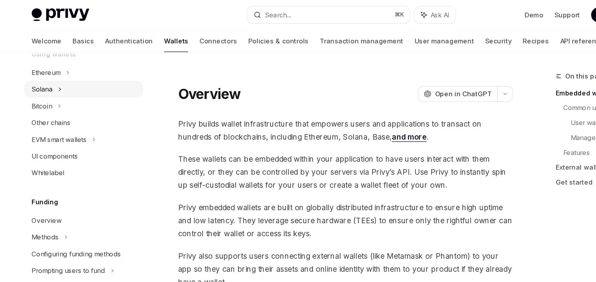
click at [47, 79] on div "Solana" at bounding box center [71, 76] width 101 height 14
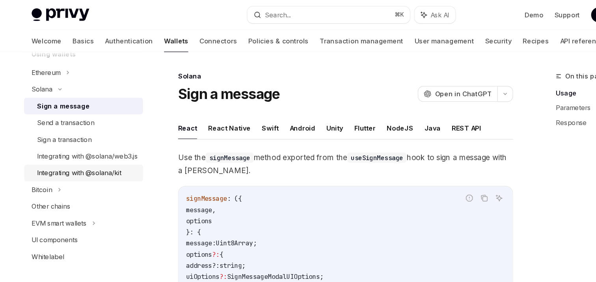
click at [52, 151] on div "Integrating with @solana/kit" at bounding box center [67, 146] width 71 height 9
type textarea "*"
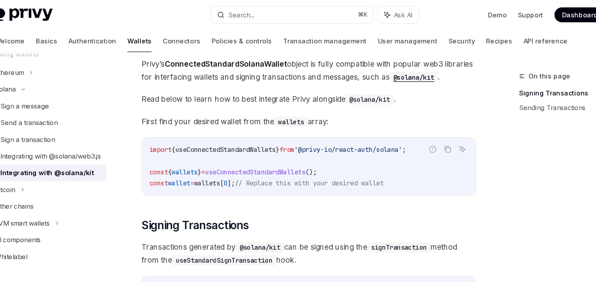
scroll to position [79, 0]
click at [246, 146] on span "useConnectedStandardWallets" at bounding box center [247, 146] width 85 height 7
click at [354, 127] on span "'@privy-io/react-auth/solana'" at bounding box center [326, 127] width 91 height 7
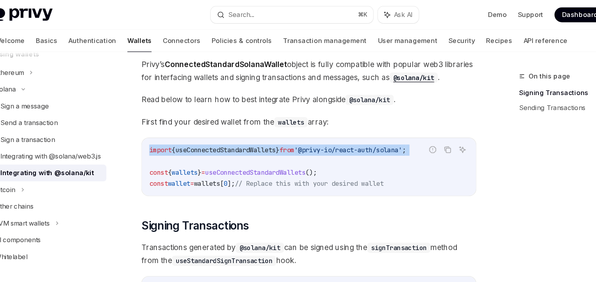
click at [354, 127] on span "'@privy-io/react-auth/solana'" at bounding box center [326, 127] width 91 height 7
click at [269, 146] on span "useConnectedStandardWallets" at bounding box center [247, 146] width 85 height 7
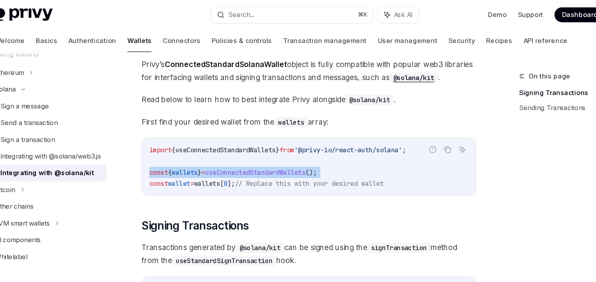
click at [269, 146] on span "useConnectedStandardWallets" at bounding box center [247, 146] width 85 height 7
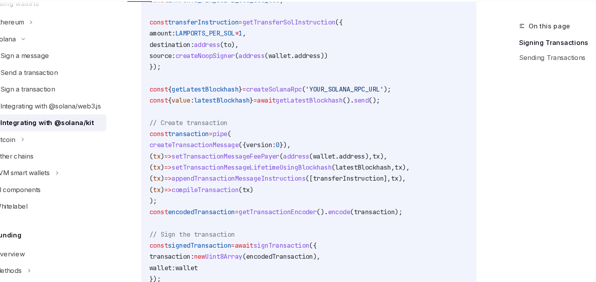
scroll to position [450, 0]
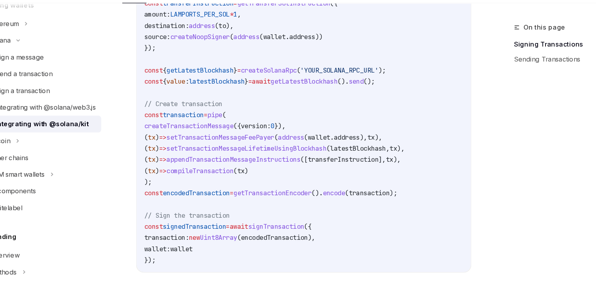
click at [228, 200] on code "import { pipe , createTransactionMessage , setTransactionMessageFeePayer , setT…" at bounding box center [293, 67] width 271 height 397
click at [228, 202] on span "encodedTransaction" at bounding box center [202, 205] width 57 height 7
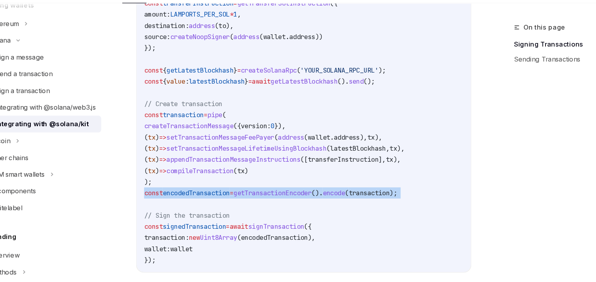
click at [228, 202] on span "encodedTransaction" at bounding box center [202, 205] width 57 height 7
copy code "const encodedTransaction = getTransactionEncoder (). encode ( transaction );"
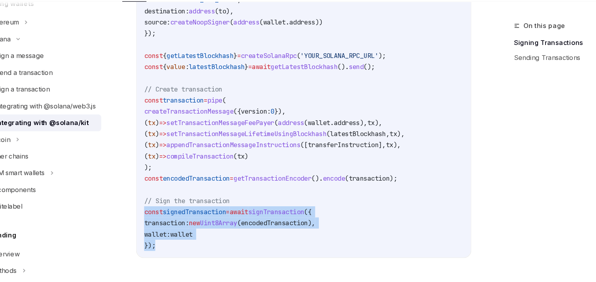
drag, startPoint x: 169, startPoint y: 252, endPoint x: 159, endPoint y: 224, distance: 30.0
click at [159, 224] on code "import { pipe , createTransactionMessage , setTransactionMessageFeePayer , setT…" at bounding box center [293, 56] width 271 height 397
click at [221, 237] on code "import { pipe , createTransactionMessage , setTransactionMessageFeePayer , setT…" at bounding box center [293, 56] width 271 height 397
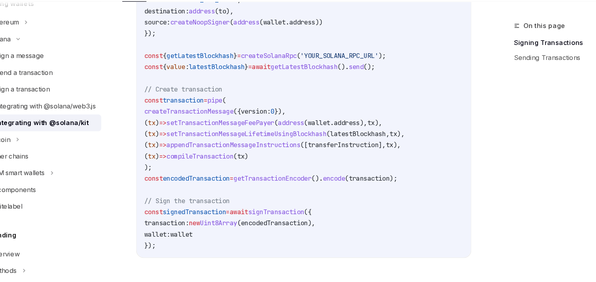
drag, startPoint x: 212, startPoint y: 241, endPoint x: 163, endPoint y: 233, distance: 49.9
click at [163, 233] on code "import { pipe , createTransactionMessage , setTransactionMessageFeePayer , setT…" at bounding box center [293, 56] width 271 height 397
copy code "transaction: new Uint8Array ( encodedTransaction ), wallet: wallet"
click at [216, 223] on span "signedTransaction" at bounding box center [201, 222] width 54 height 7
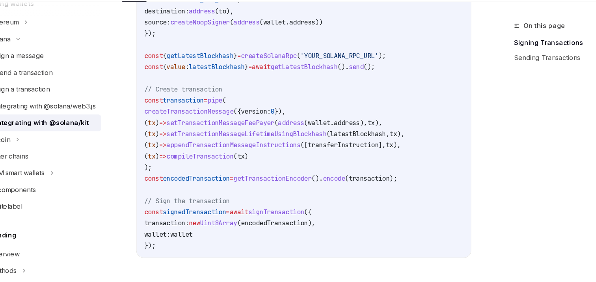
copy span "signedTransaction"
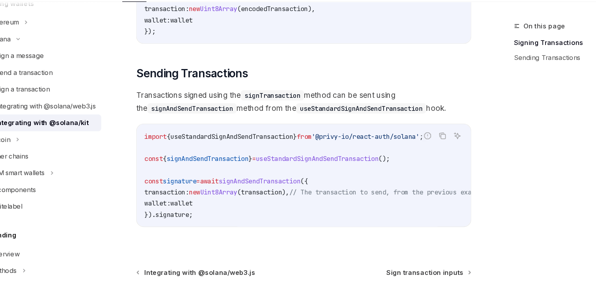
scroll to position [675, 0]
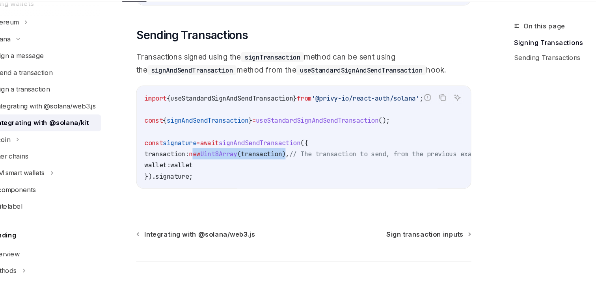
drag, startPoint x: 206, startPoint y: 173, endPoint x: 297, endPoint y: 171, distance: 90.7
click at [297, 171] on span "transaction: new Uint8Array ( transaction ), // The transaction to send, from t…" at bounding box center [303, 173] width 290 height 7
copy span "new Uint8Array ( transaction )"
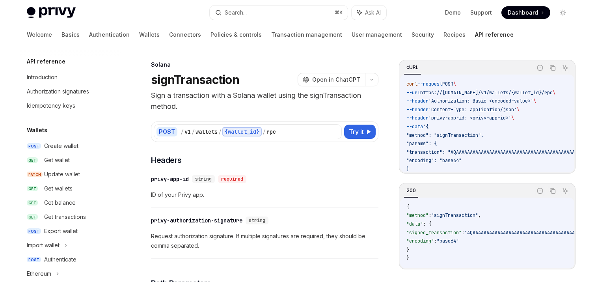
click at [139, 36] on link "Wallets" at bounding box center [149, 34] width 21 height 19
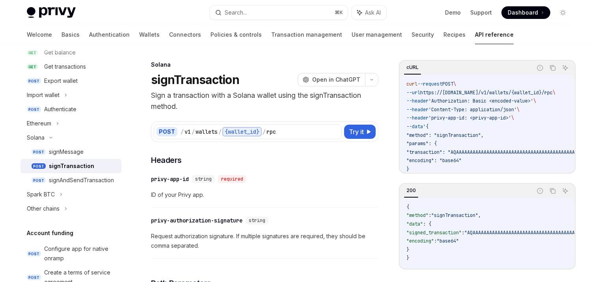
scroll to position [0, 14]
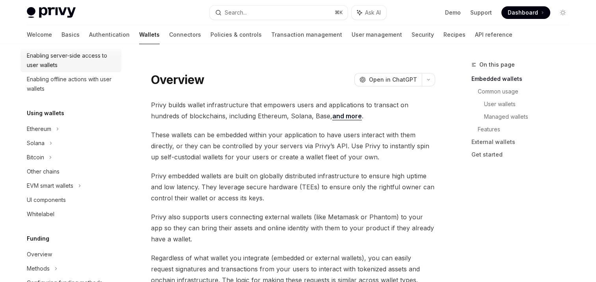
scroll to position [138, 0]
click at [40, 144] on div "Solana" at bounding box center [36, 142] width 18 height 9
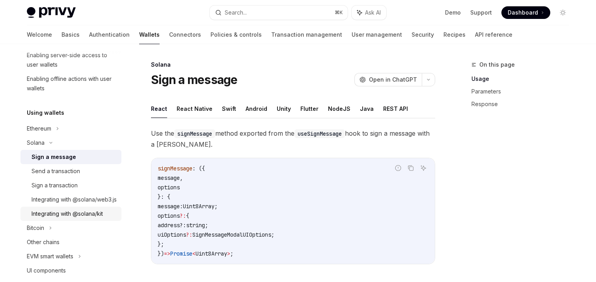
click at [52, 218] on div "Integrating with @solana/kit" at bounding box center [67, 213] width 71 height 9
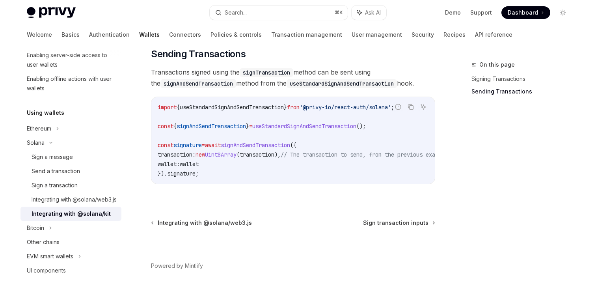
scroll to position [729, 0]
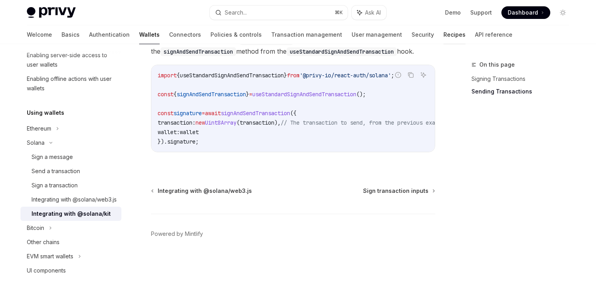
click at [444, 33] on link "Recipes" at bounding box center [455, 34] width 22 height 19
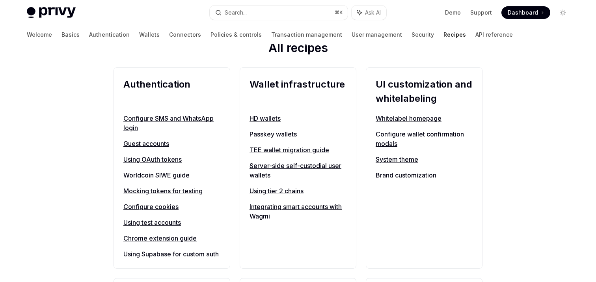
scroll to position [261, 0]
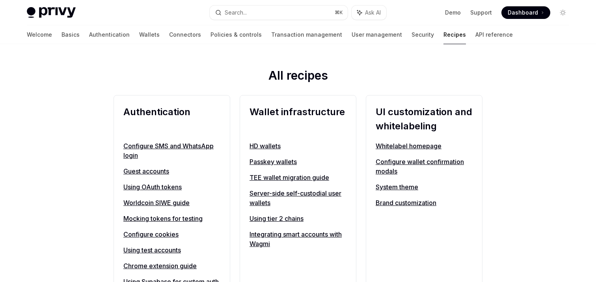
click at [269, 192] on link "Server-side self-custodial user wallets" at bounding box center [298, 197] width 97 height 19
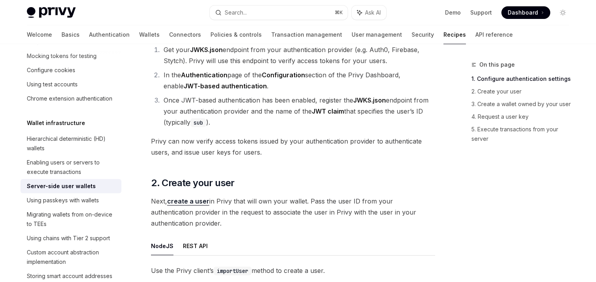
scroll to position [674, 0]
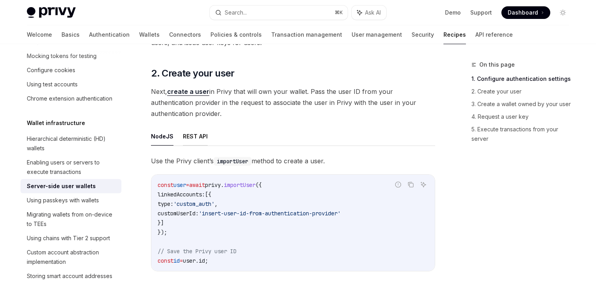
click at [187, 131] on button "REST API" at bounding box center [195, 136] width 25 height 19
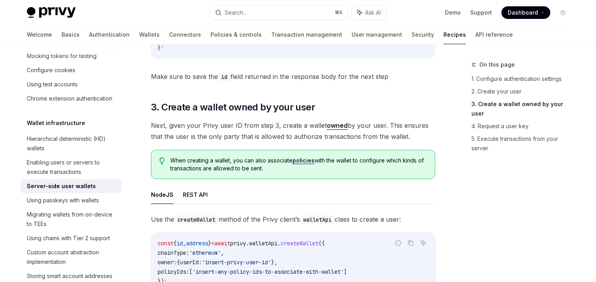
scroll to position [1050, 0]
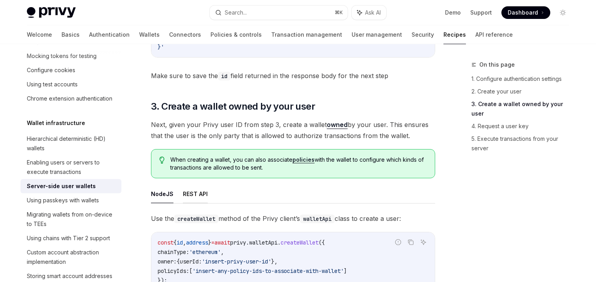
click at [200, 190] on button "REST API" at bounding box center [195, 194] width 25 height 19
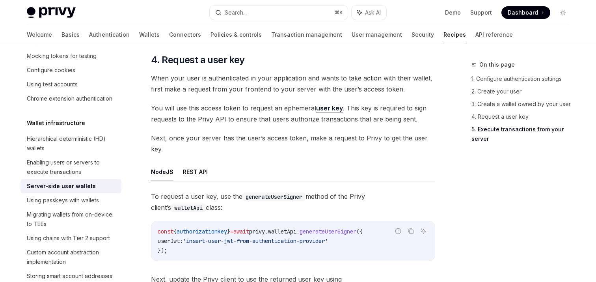
scroll to position [1555, 0]
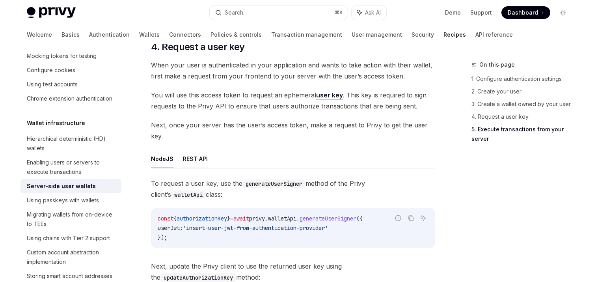
click at [192, 155] on button "REST API" at bounding box center [195, 158] width 25 height 19
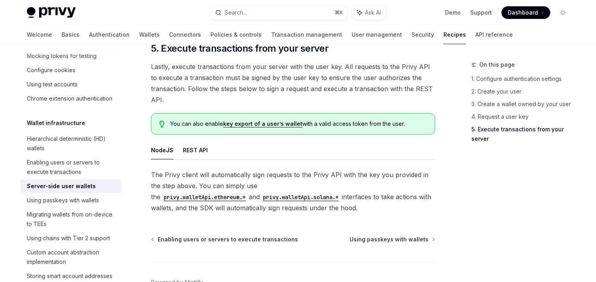
scroll to position [2009, 0]
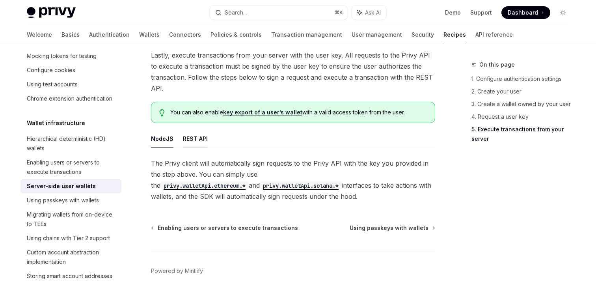
click at [192, 141] on button "REST API" at bounding box center [195, 138] width 25 height 19
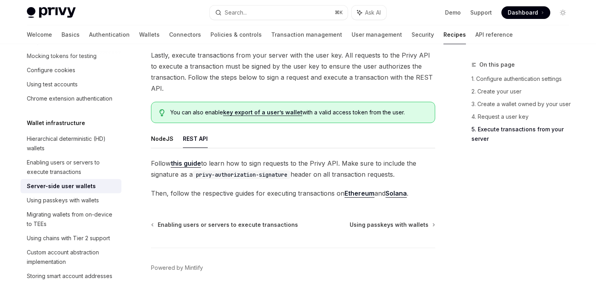
click at [190, 163] on link "this guide" at bounding box center [186, 163] width 30 height 8
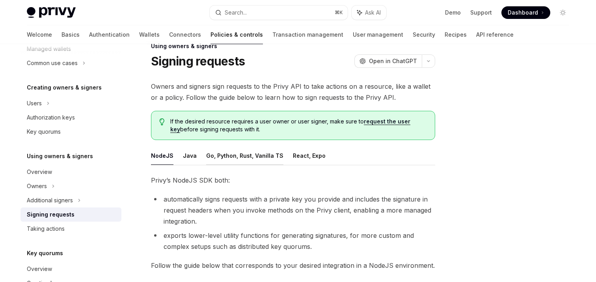
scroll to position [6, 0]
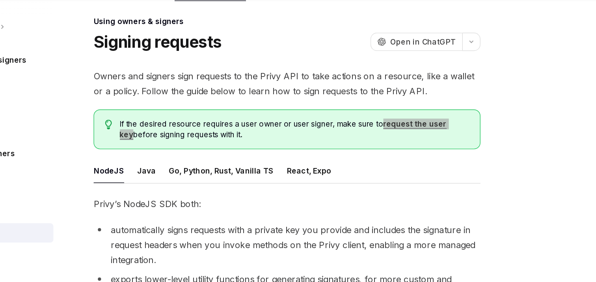
drag, startPoint x: 382, startPoint y: 133, endPoint x: 310, endPoint y: 57, distance: 105.1
click at [82, 43] on div "Privy Docs home page Search... ⌘ K Ask AI Demo Support Dashboard Dashboard Sear…" at bounding box center [298, 279] width 596 height 570
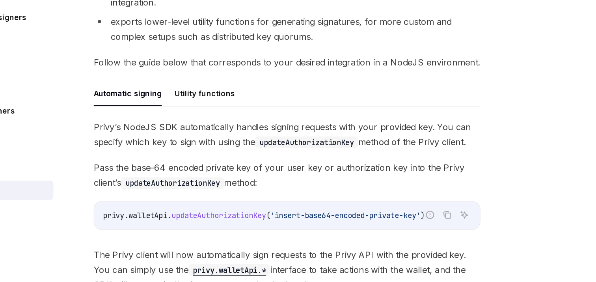
scroll to position [169, 0]
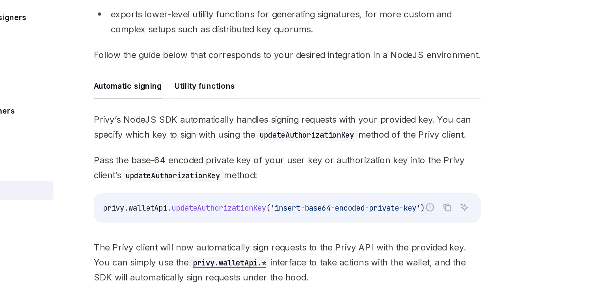
click at [229, 135] on button "Utility functions" at bounding box center [233, 138] width 44 height 19
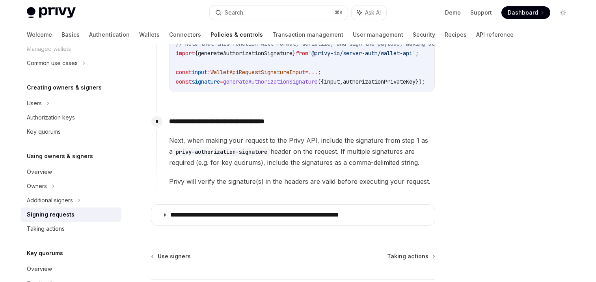
scroll to position [456, 0]
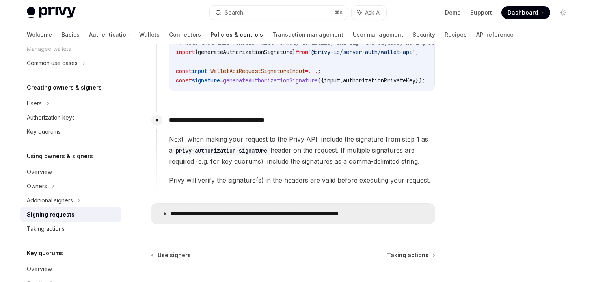
click at [270, 216] on p "**********" at bounding box center [279, 214] width 218 height 8
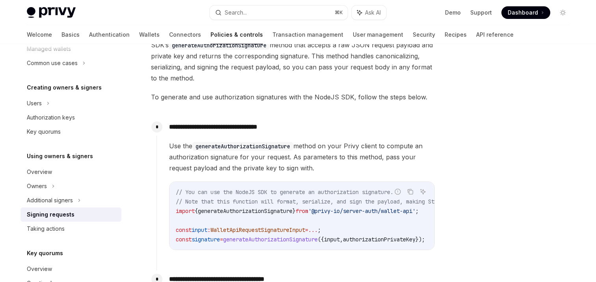
click at [265, 240] on span "generateAuthorizationSignature" at bounding box center [270, 239] width 95 height 7
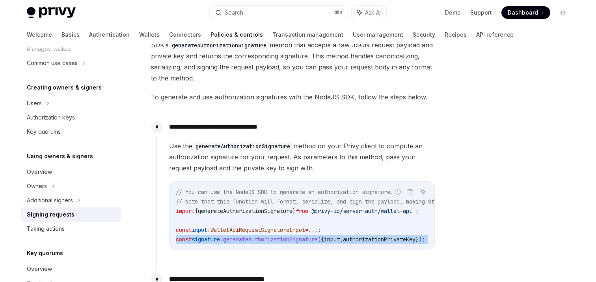
click at [265, 240] on span "generateAuthorizationSignature" at bounding box center [270, 239] width 95 height 7
click at [60, 230] on div "Taking actions" at bounding box center [46, 228] width 38 height 9
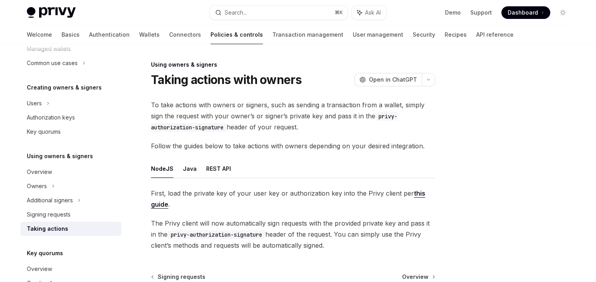
scroll to position [11, 0]
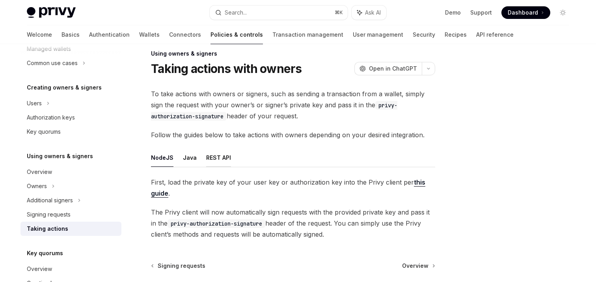
click at [213, 161] on button "REST API" at bounding box center [218, 157] width 25 height 19
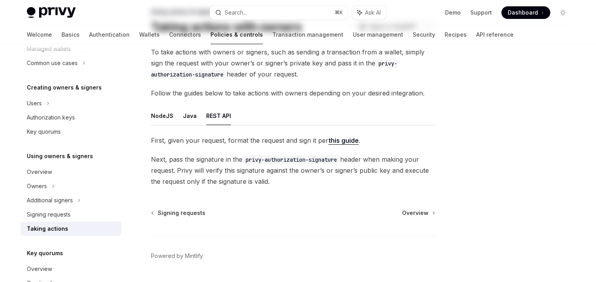
scroll to position [75, 0]
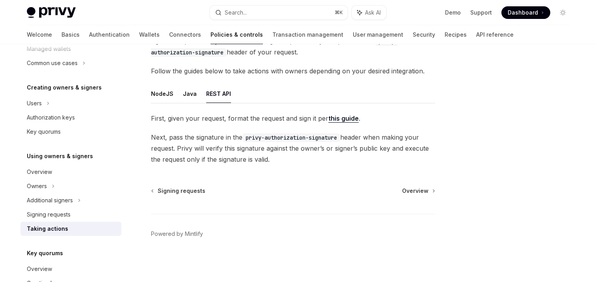
click at [343, 115] on link "this guide" at bounding box center [343, 118] width 30 height 8
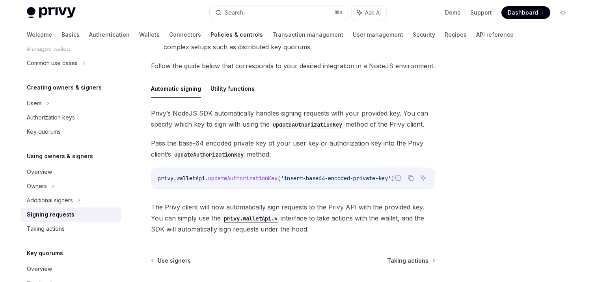
scroll to position [220, 0]
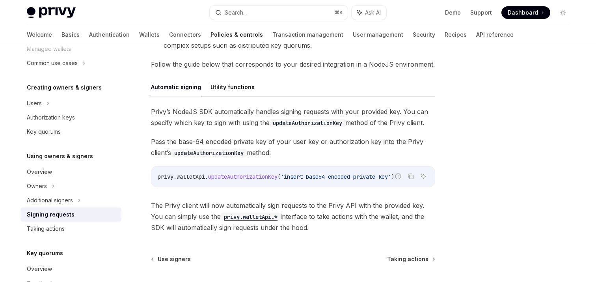
drag, startPoint x: 275, startPoint y: 185, endPoint x: 275, endPoint y: 192, distance: 7.5
click at [275, 192] on div "Privy’s NodeJS SDK automatically handles signing requests with your provided ke…" at bounding box center [293, 169] width 284 height 127
click at [271, 182] on div "privy . walletApi . updateAuthorizationKey ( 'insert-base64-encoded-private-key…" at bounding box center [293, 176] width 284 height 21
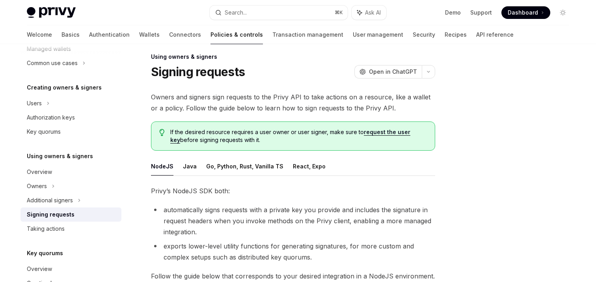
scroll to position [0, 0]
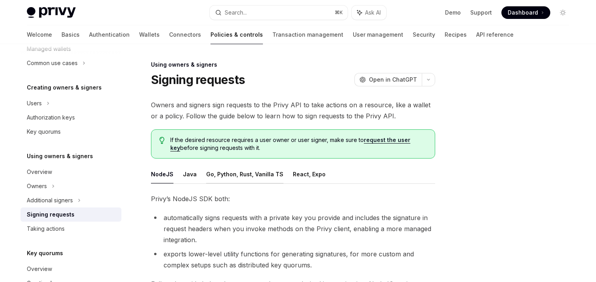
click at [249, 173] on button "Go, Python, Rust, Vanilla TS" at bounding box center [244, 174] width 77 height 19
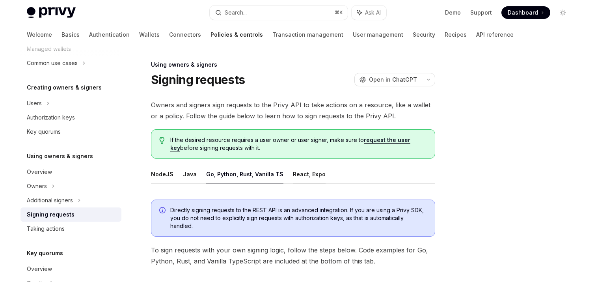
click at [300, 170] on button "React, Expo" at bounding box center [309, 174] width 33 height 19
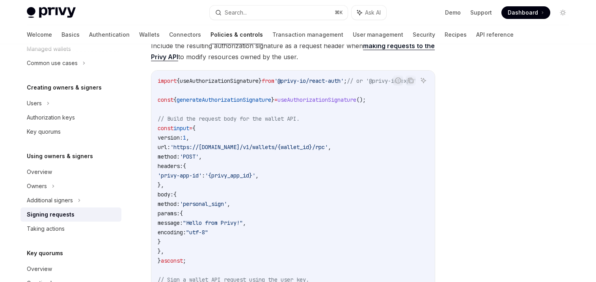
scroll to position [293, 0]
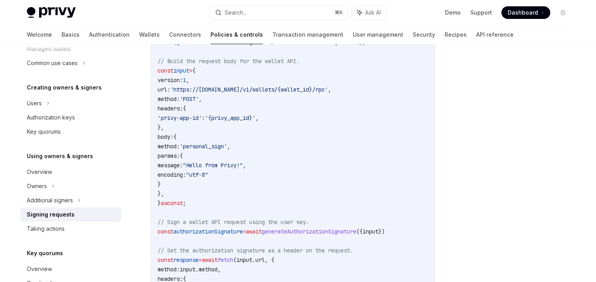
click at [226, 209] on code "import { useAuthorizationSignature } from '@privy-io/react-auth' ; // or '@priv…" at bounding box center [297, 180] width 278 height 322
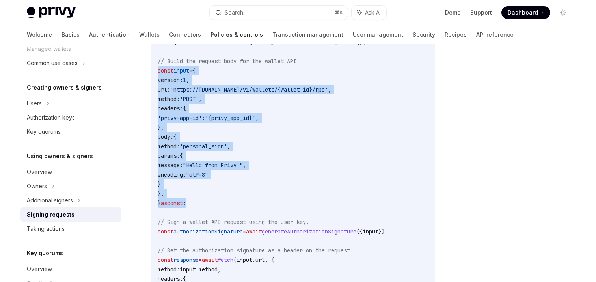
drag, startPoint x: 200, startPoint y: 201, endPoint x: 155, endPoint y: 70, distance: 138.4
click at [155, 70] on div "import { useAuthorizationSignature } from '@privy-io/react-auth' ; // or '@priv…" at bounding box center [293, 179] width 284 height 333
copy code "const input = { version: 1 , url: 'https://api.privy.io/v1/wallets/{wallet_id}/…"
click at [293, 154] on code "import { useAuthorizationSignature } from '@privy-io/react-auth' ; // or '@priv…" at bounding box center [297, 180] width 278 height 322
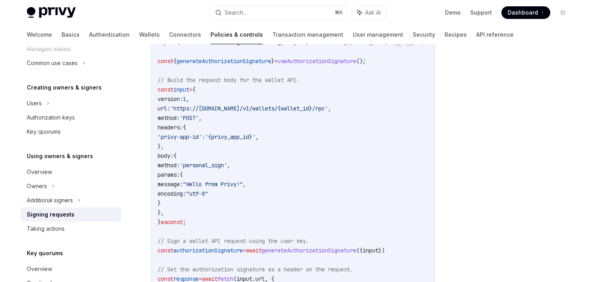
scroll to position [276, 0]
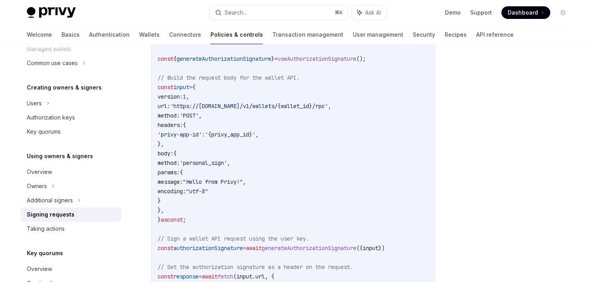
click at [246, 248] on span "=" at bounding box center [244, 247] width 3 height 7
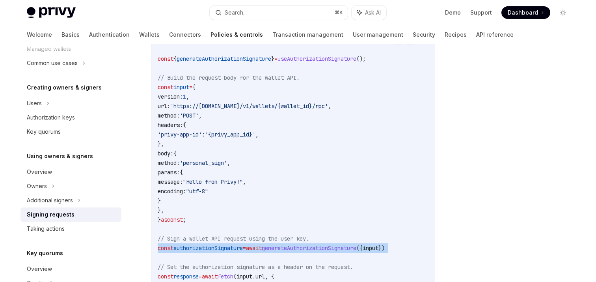
click at [246, 248] on span "=" at bounding box center [244, 247] width 3 height 7
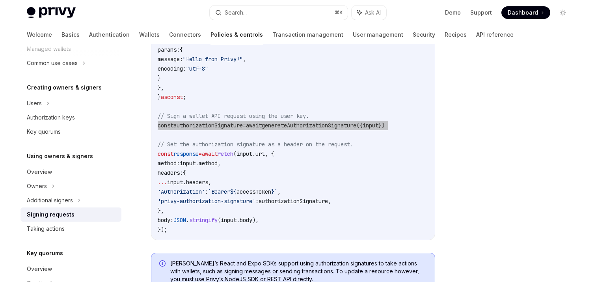
scroll to position [425, 0]
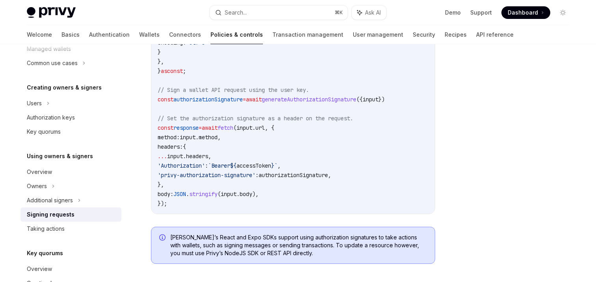
click at [231, 155] on code "import { useAuthorizationSignature } from '@privy-io/react-auth' ; // or '@priv…" at bounding box center [297, 47] width 278 height 322
click at [204, 183] on code "import { useAuthorizationSignature } from '@privy-io/react-auth' ; // or '@priv…" at bounding box center [297, 47] width 278 height 322
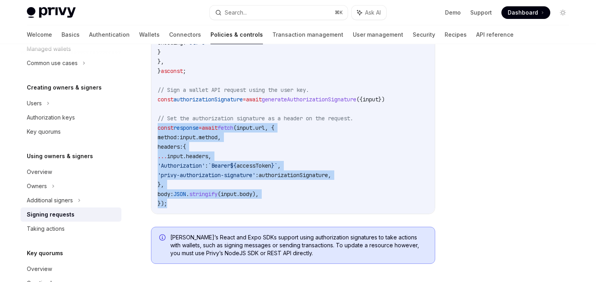
drag, startPoint x: 171, startPoint y: 203, endPoint x: 155, endPoint y: 130, distance: 75.1
click at [155, 130] on div "import { useAuthorizationSignature } from '@privy-io/react-auth' ; // or '@priv…" at bounding box center [293, 47] width 284 height 333
copy code "const response = await fetch ( input . url , { method: input . method , headers…"
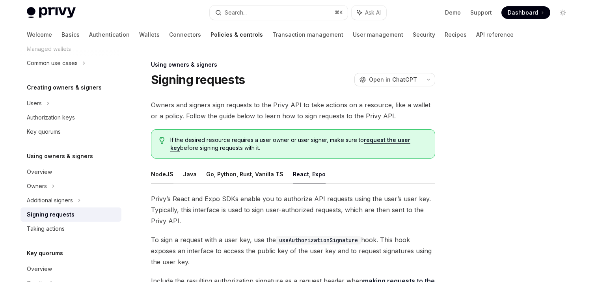
click at [156, 175] on button "NodeJS" at bounding box center [162, 174] width 22 height 19
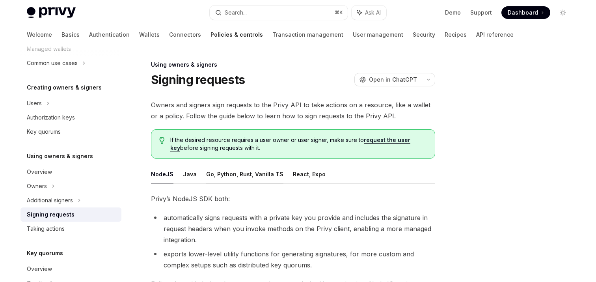
click at [266, 174] on button "Go, Python, Rust, Vanilla TS" at bounding box center [244, 174] width 77 height 19
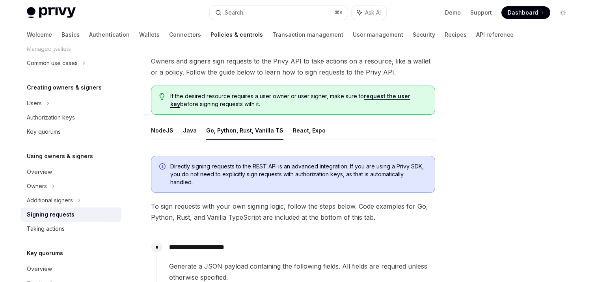
scroll to position [24, 0]
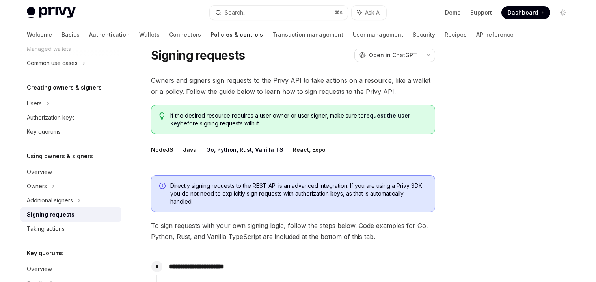
click at [164, 145] on button "NodeJS" at bounding box center [162, 149] width 22 height 19
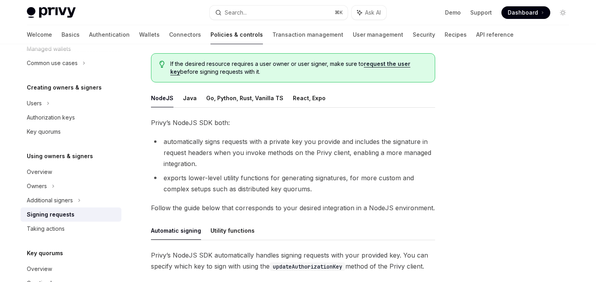
scroll to position [148, 0]
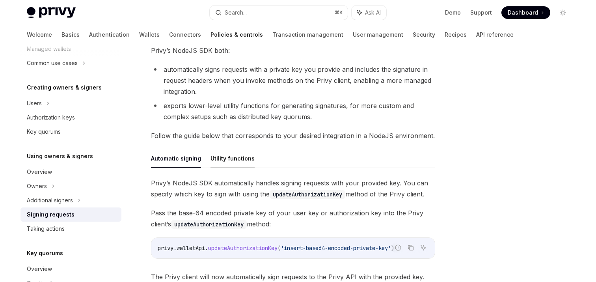
click at [243, 164] on button "Utility functions" at bounding box center [233, 158] width 44 height 19
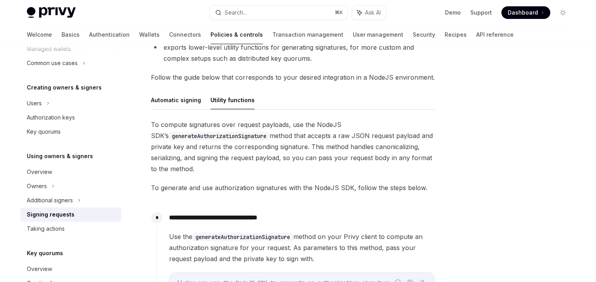
scroll to position [231, 0]
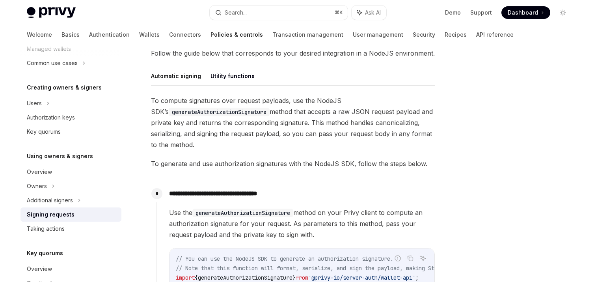
click at [181, 76] on button "Automatic signing" at bounding box center [176, 76] width 50 height 19
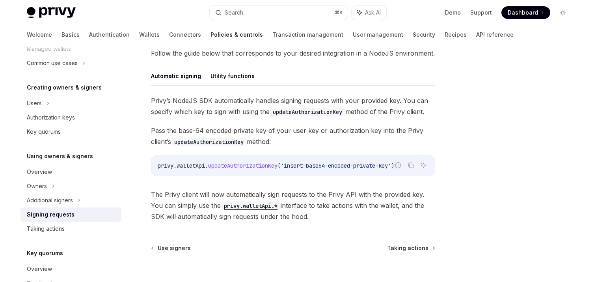
click at [222, 75] on button "Utility functions" at bounding box center [233, 76] width 44 height 19
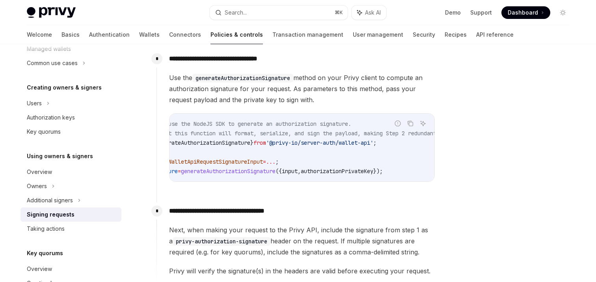
scroll to position [0, 70]
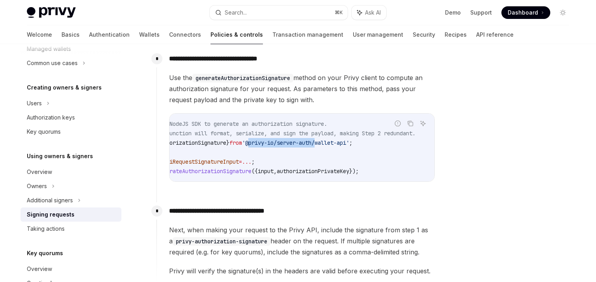
drag, startPoint x: 259, startPoint y: 142, endPoint x: 328, endPoint y: 141, distance: 68.2
click at [328, 141] on span "'@privy-io/server-auth/wallet-api'" at bounding box center [295, 142] width 107 height 7
copy span "@privy-io/server-auth"
click at [299, 145] on span "'@privy-io/server-auth/wallet-api'" at bounding box center [295, 142] width 107 height 7
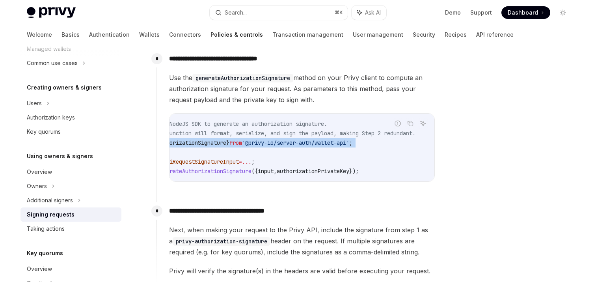
click at [299, 145] on span "'@privy-io/server-auth/wallet-api'" at bounding box center [295, 142] width 107 height 7
copy code "import { generateAuthorizationSignature } from '@privy-io/server-auth/wallet-ap…"
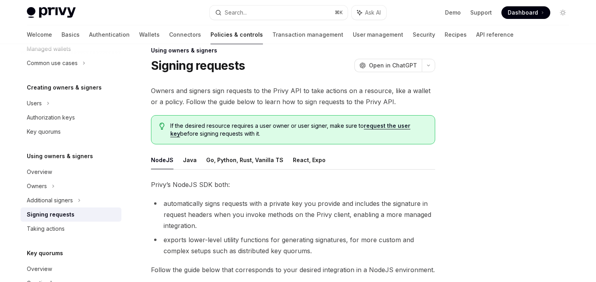
scroll to position [0, 0]
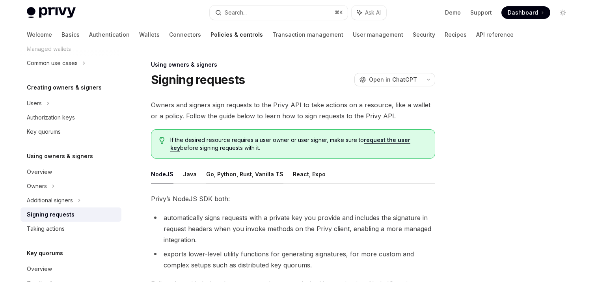
click at [247, 178] on button "Go, Python, Rust, Vanilla TS" at bounding box center [244, 174] width 77 height 19
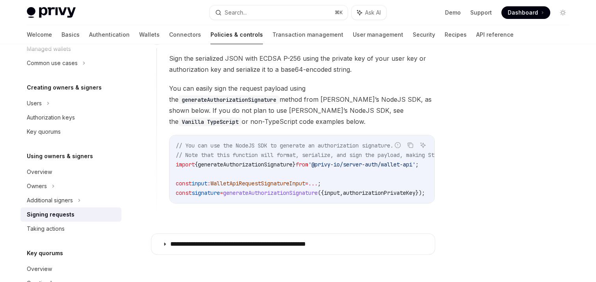
scroll to position [711, 0]
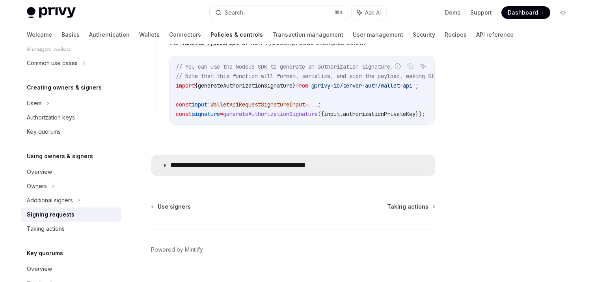
click at [243, 161] on p "**********" at bounding box center [258, 165] width 177 height 8
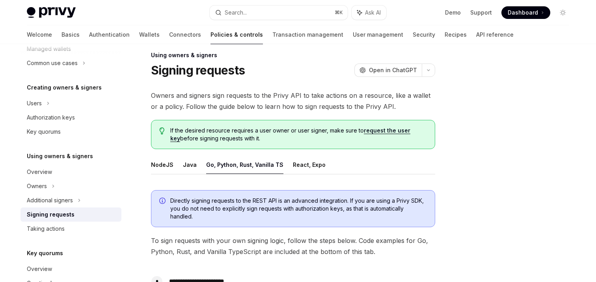
scroll to position [19, 0]
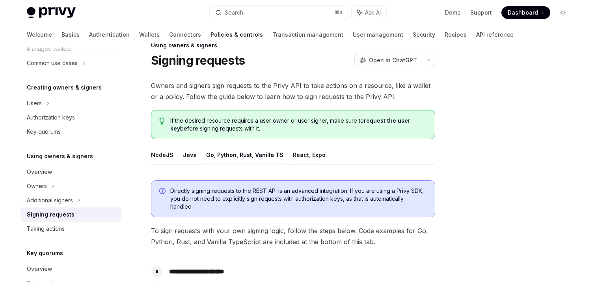
click at [299, 162] on button "React, Expo" at bounding box center [309, 155] width 33 height 19
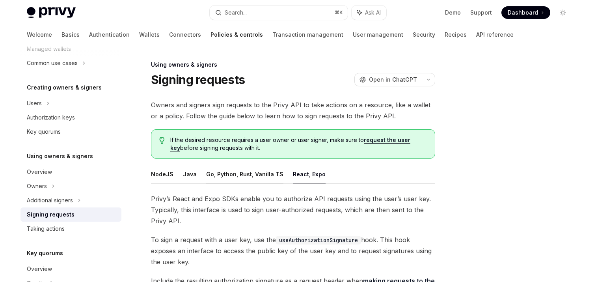
click at [249, 177] on button "Go, Python, Rust, Vanilla TS" at bounding box center [244, 174] width 77 height 19
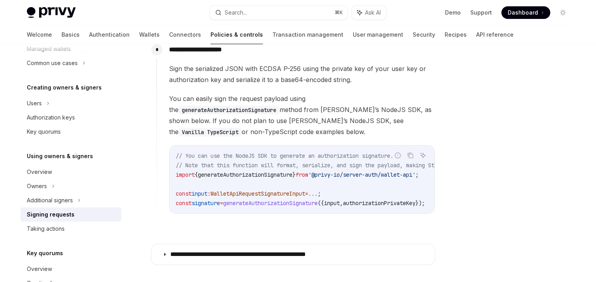
scroll to position [800, 0]
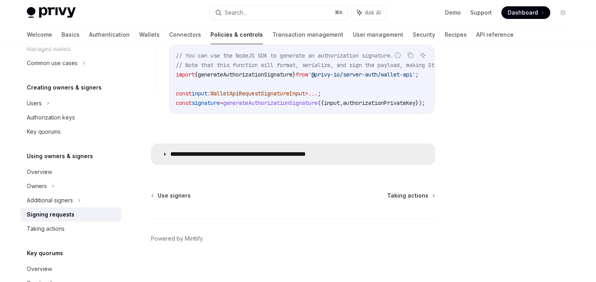
click at [249, 152] on p "**********" at bounding box center [258, 154] width 177 height 8
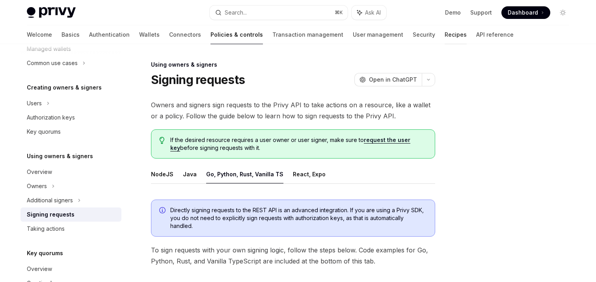
click at [445, 32] on link "Recipes" at bounding box center [456, 34] width 22 height 19
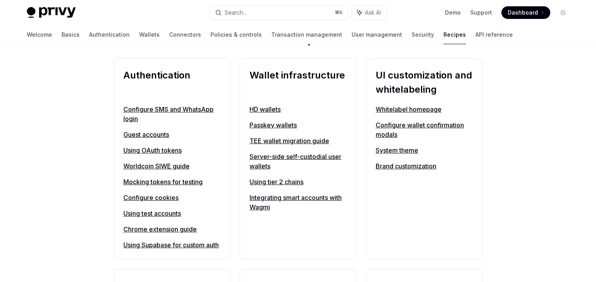
scroll to position [287, 0]
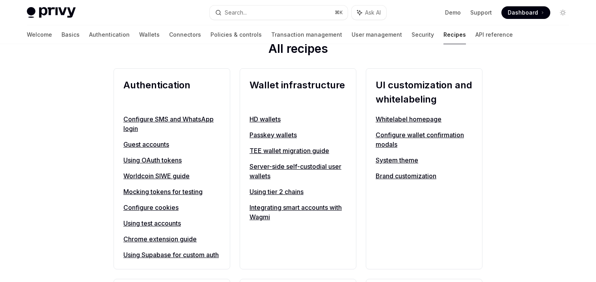
click at [292, 151] on link "TEE wallet migration guide" at bounding box center [298, 150] width 97 height 9
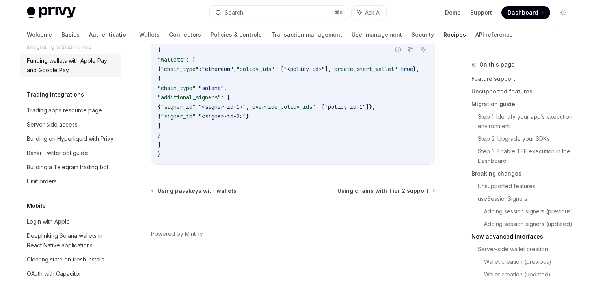
scroll to position [792, 0]
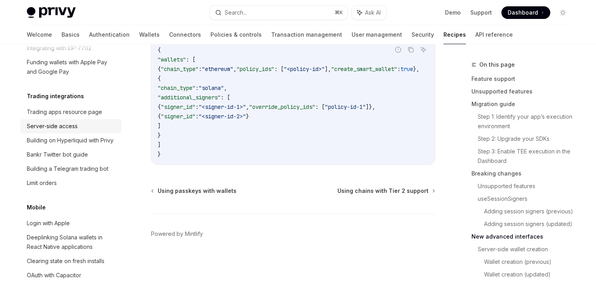
click at [69, 122] on link "Server-side access" at bounding box center [71, 126] width 101 height 14
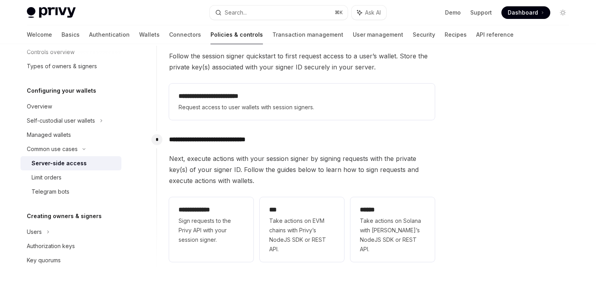
scroll to position [202, 0]
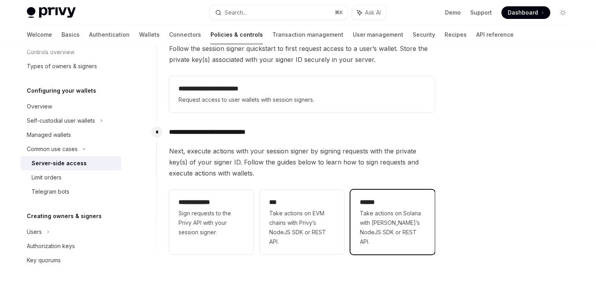
click at [388, 219] on span "Take actions on Solana with Privy’s NodeJS SDK or REST API." at bounding box center [392, 228] width 65 height 38
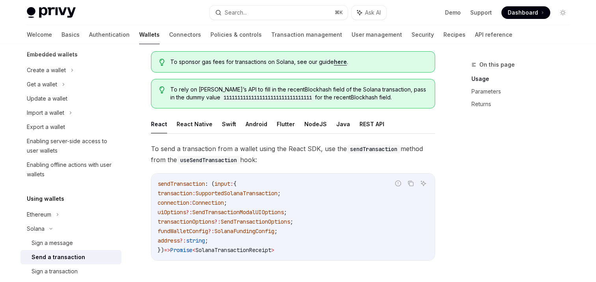
scroll to position [34, 0]
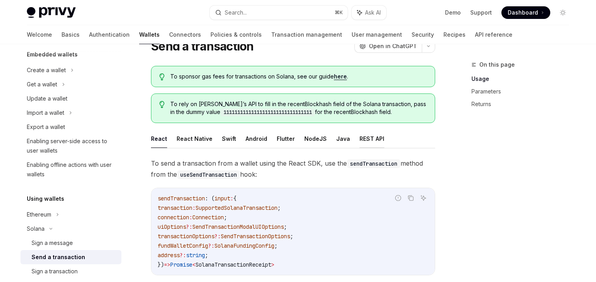
click at [375, 141] on button "REST API" at bounding box center [372, 138] width 25 height 19
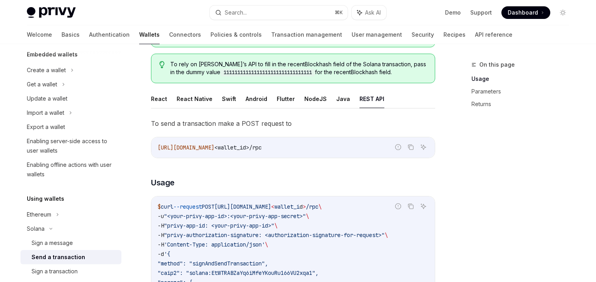
scroll to position [88, 0]
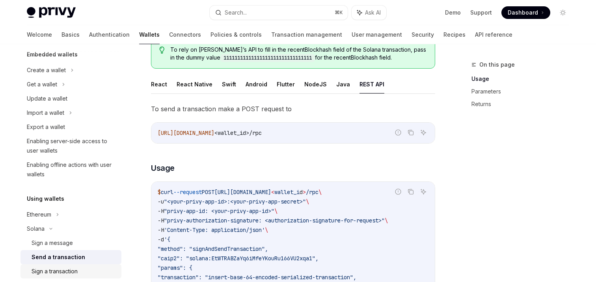
click at [64, 270] on div "Sign a transaction" at bounding box center [55, 271] width 46 height 9
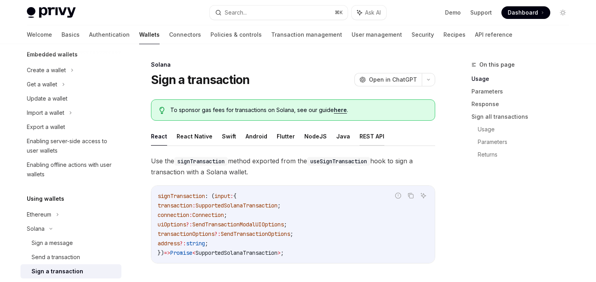
click at [367, 136] on button "REST API" at bounding box center [372, 136] width 25 height 19
type textarea "*"
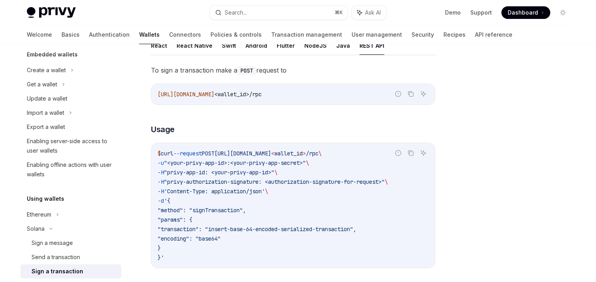
scroll to position [95, 0]
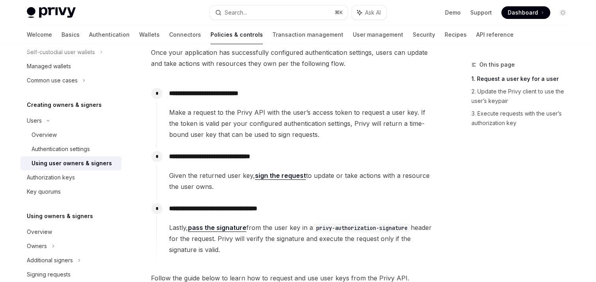
scroll to position [14, 0]
